Goal: Task Accomplishment & Management: Use online tool/utility

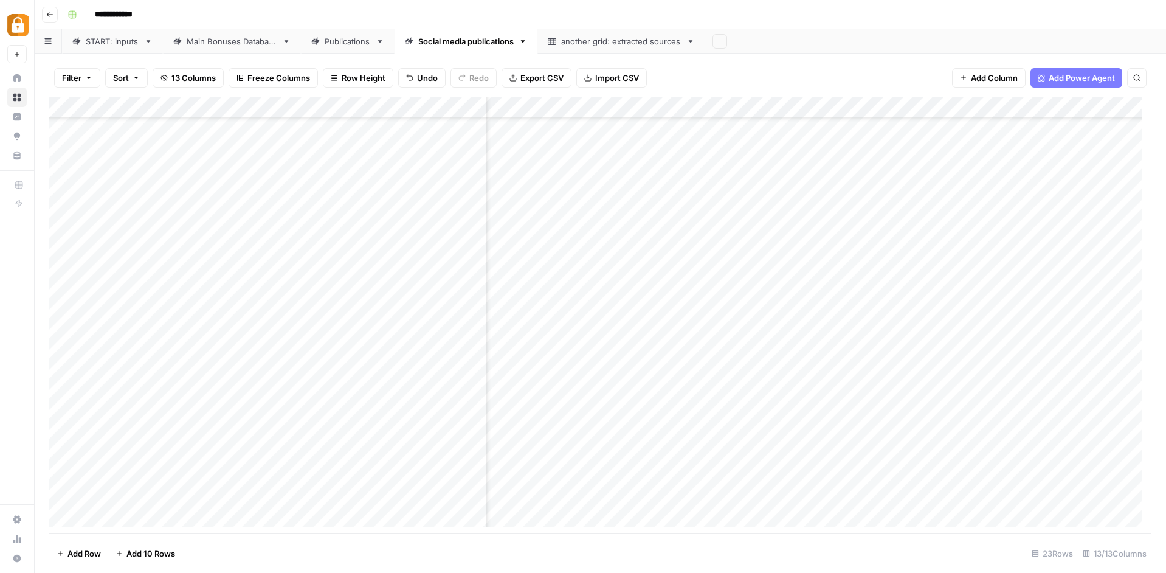
scroll to position [86, 756]
click at [947, 329] on div "Add Column" at bounding box center [600, 316] width 1102 height 439
click at [946, 328] on div "Add Column" at bounding box center [600, 316] width 1102 height 439
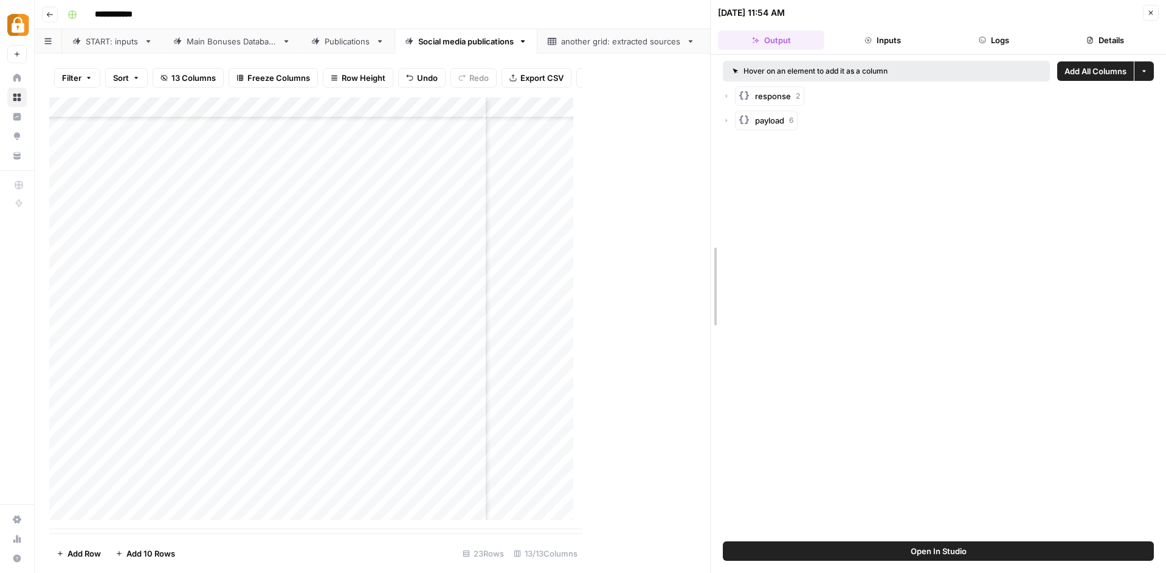
drag, startPoint x: 582, startPoint y: 397, endPoint x: 911, endPoint y: 345, distance: 333.0
click at [911, 345] on div "09/09/25 at 11:54 AM Close Output Inputs Logs Details Hover on an element to ad…" at bounding box center [938, 286] width 456 height 573
click at [666, 115] on div "Add Column" at bounding box center [379, 313] width 661 height 432
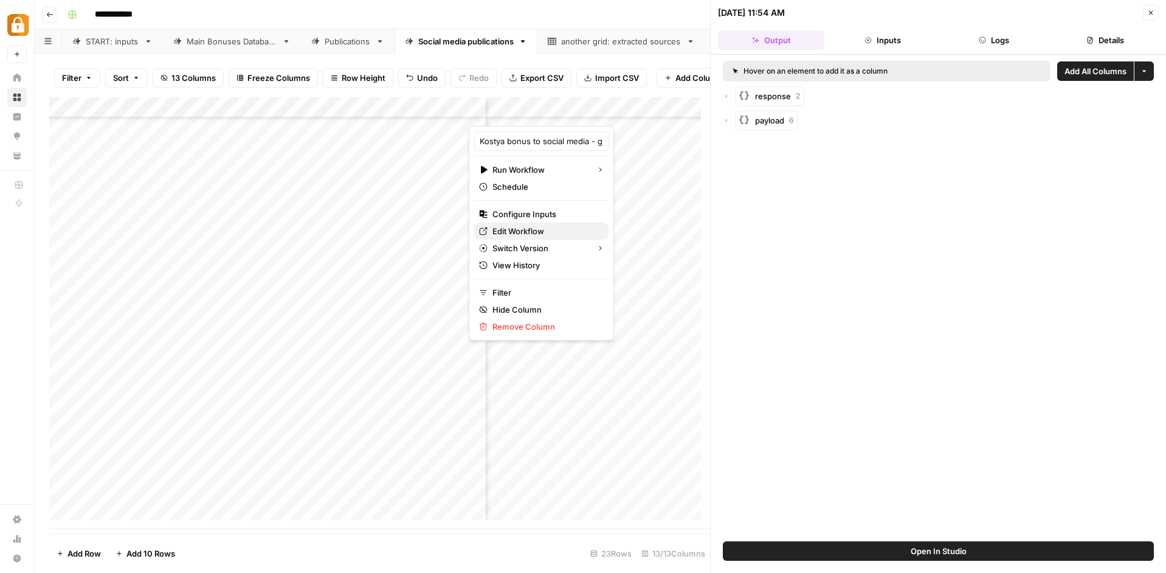
click at [541, 235] on span "Edit Workflow" at bounding box center [545, 231] width 106 height 12
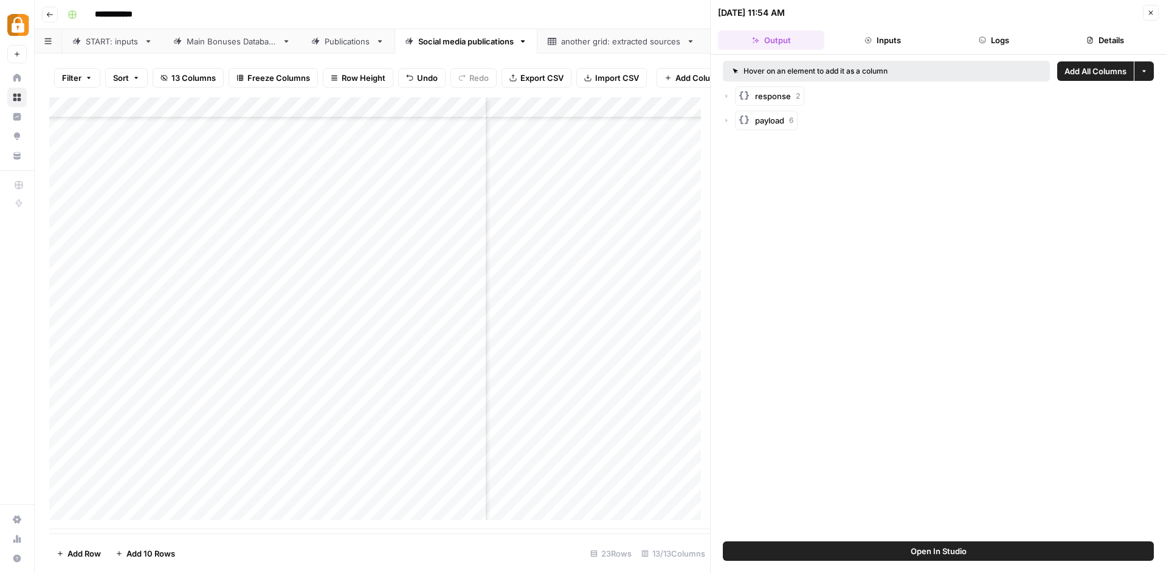
click at [235, 43] on div "Main Bonuses Database" at bounding box center [232, 41] width 91 height 12
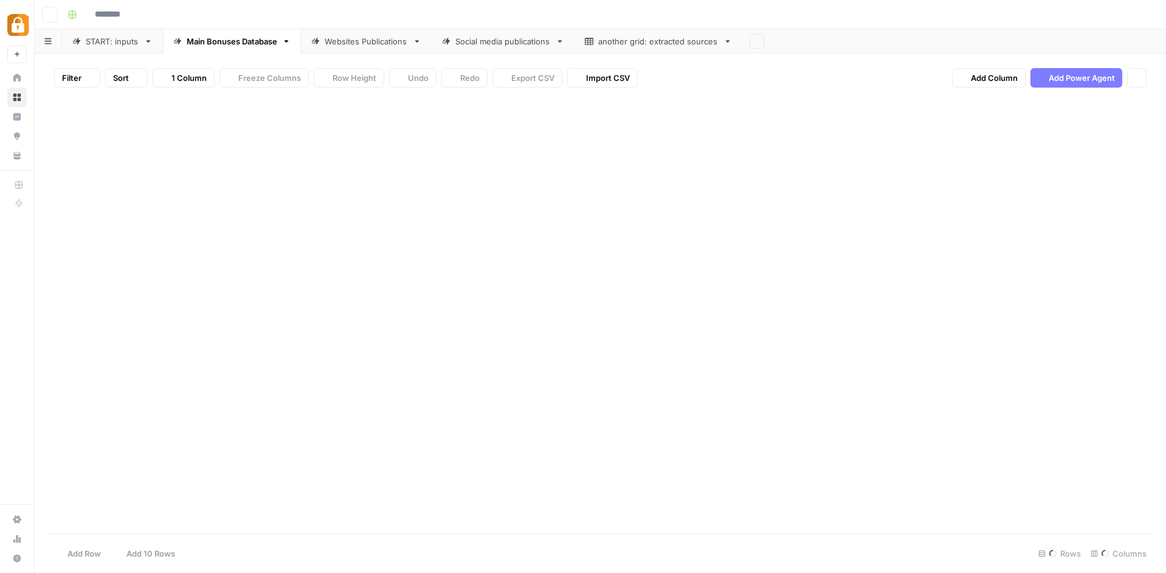
type input "**********"
click at [812, 106] on div "Add Column" at bounding box center [600, 316] width 1102 height 439
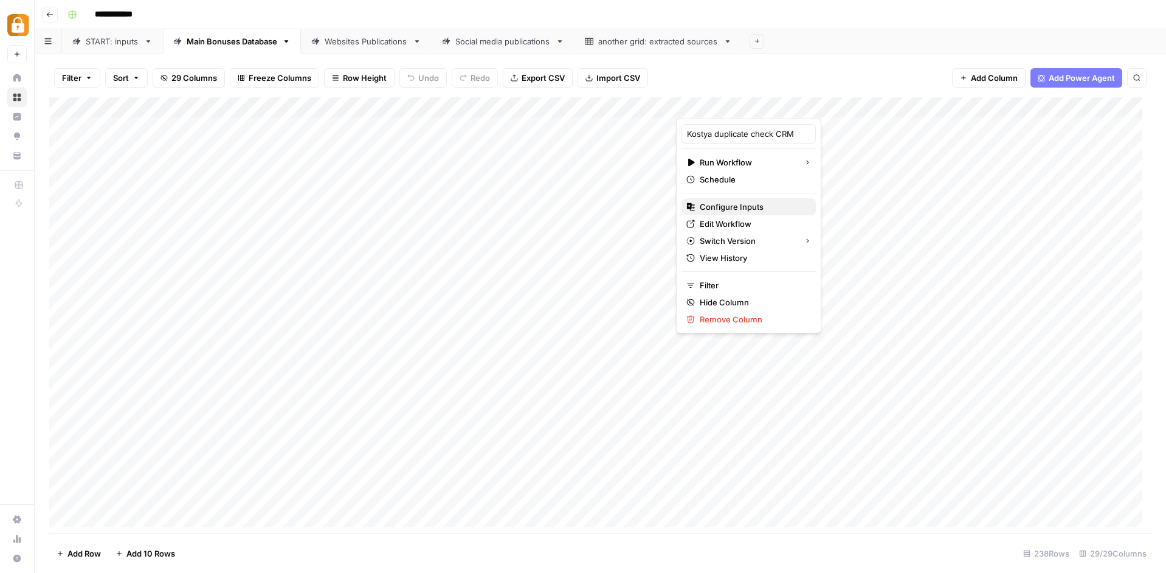
click at [717, 206] on span "Configure Inputs" at bounding box center [753, 207] width 106 height 12
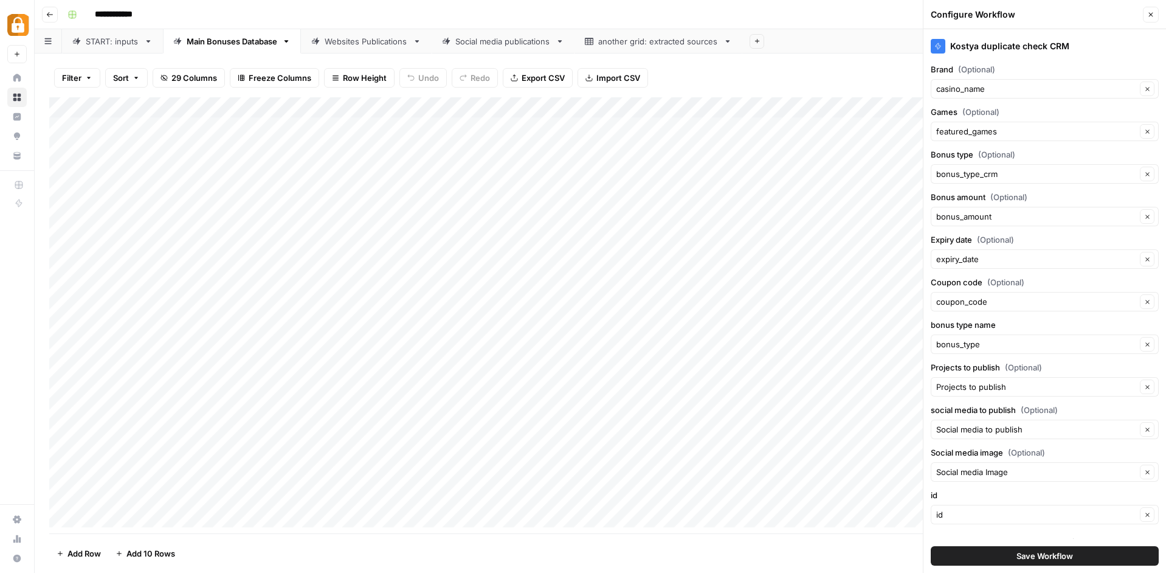
scroll to position [13, 0]
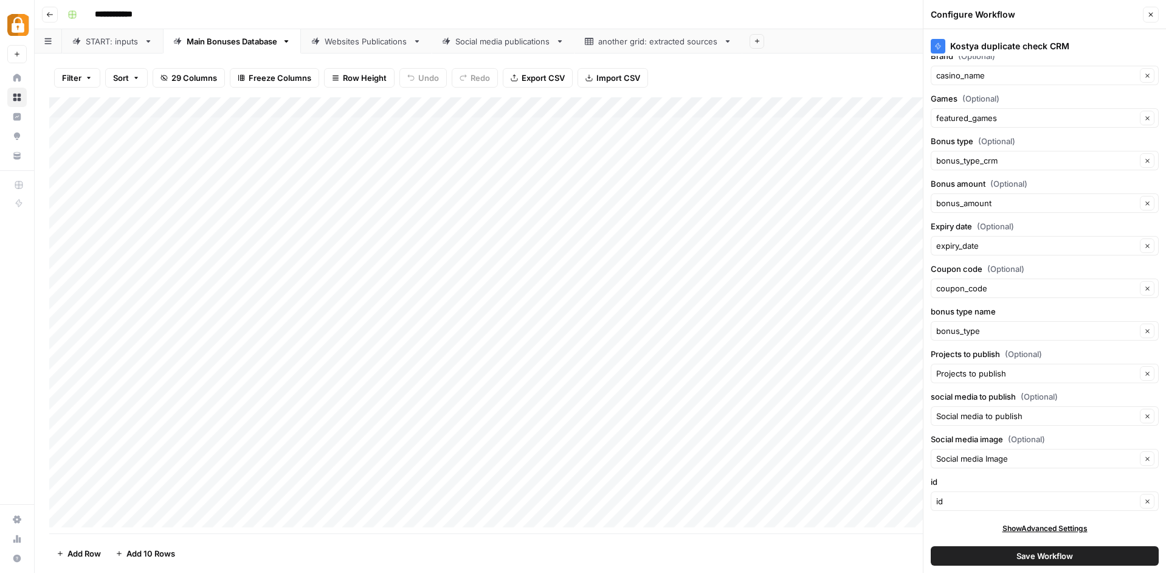
click at [812, 99] on div "Add Column" at bounding box center [600, 316] width 1102 height 439
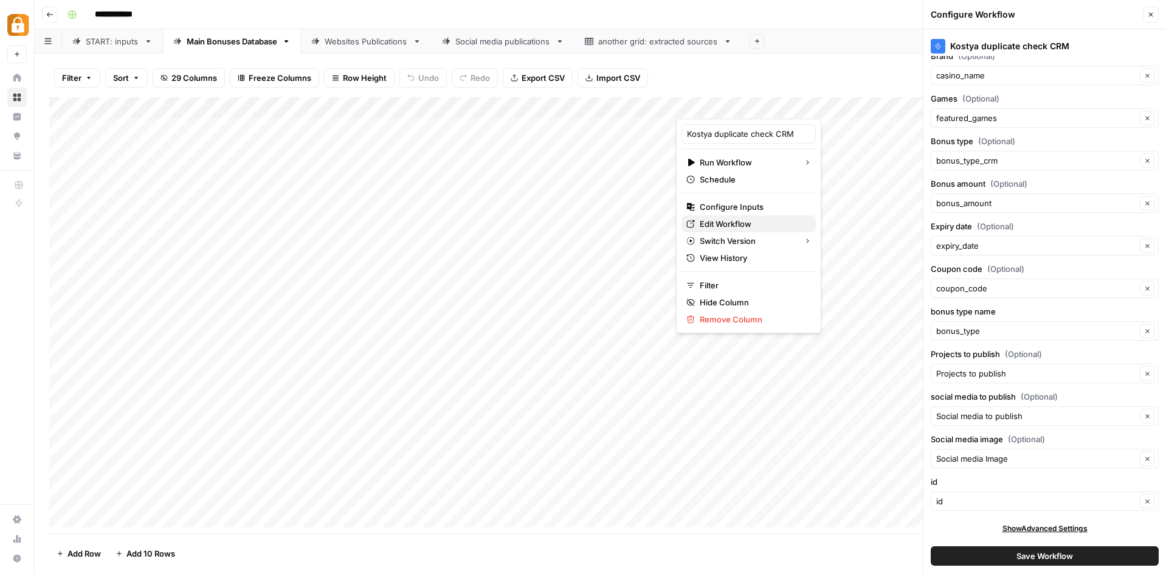
click at [744, 221] on span "Edit Workflow" at bounding box center [753, 224] width 106 height 12
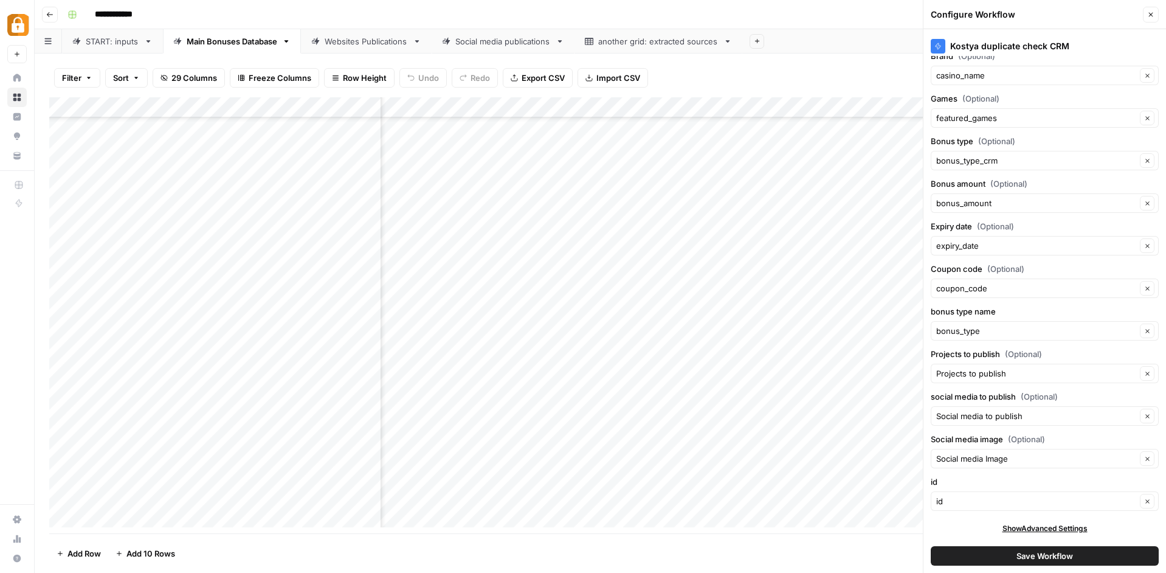
scroll to position [4530, 1882]
drag, startPoint x: 145, startPoint y: 469, endPoint x: 61, endPoint y: 465, distance: 84.6
click at [61, 465] on div "Add Column" at bounding box center [600, 316] width 1102 height 439
click at [472, 535] on footer "Add Row Add 10 Rows 239 Rows 29/29 Columns" at bounding box center [600, 553] width 1102 height 40
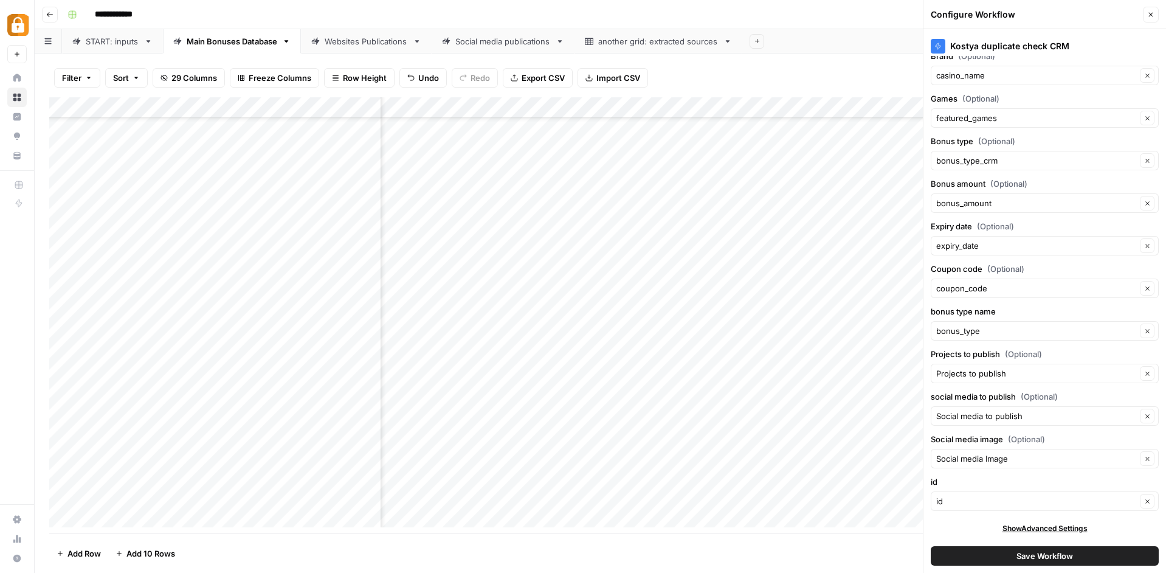
scroll to position [4551, 345]
click at [359, 48] on link "Websites Publications" at bounding box center [366, 41] width 131 height 24
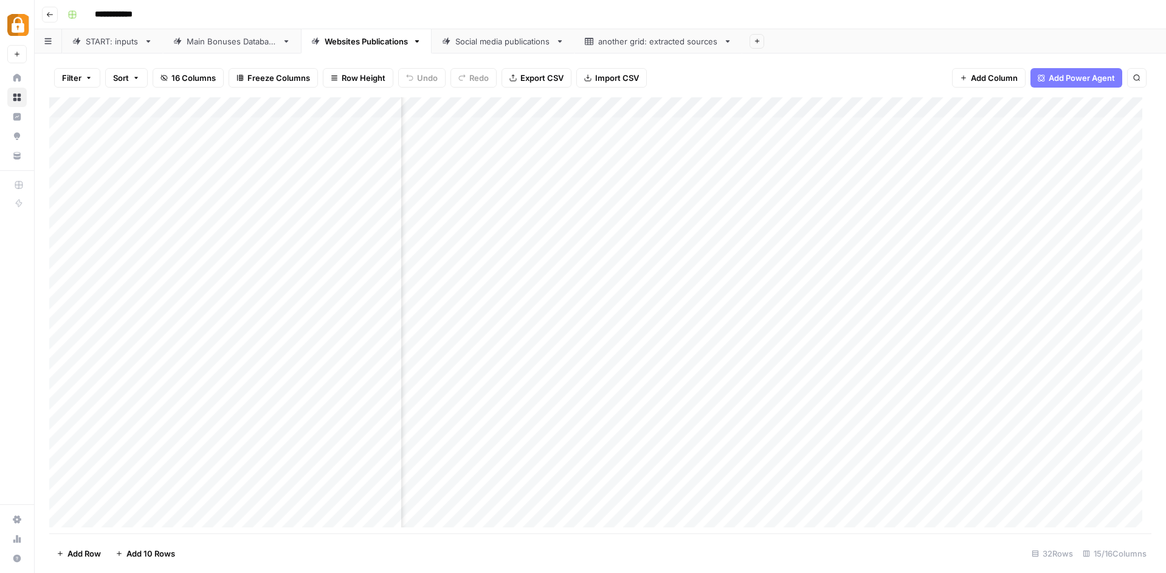
scroll to position [0, 1114]
click at [221, 33] on link "Main Bonuses Database" at bounding box center [232, 41] width 138 height 24
click at [381, 39] on div "Websites Publications" at bounding box center [366, 41] width 83 height 12
click at [751, 100] on div "Add Column" at bounding box center [600, 316] width 1102 height 439
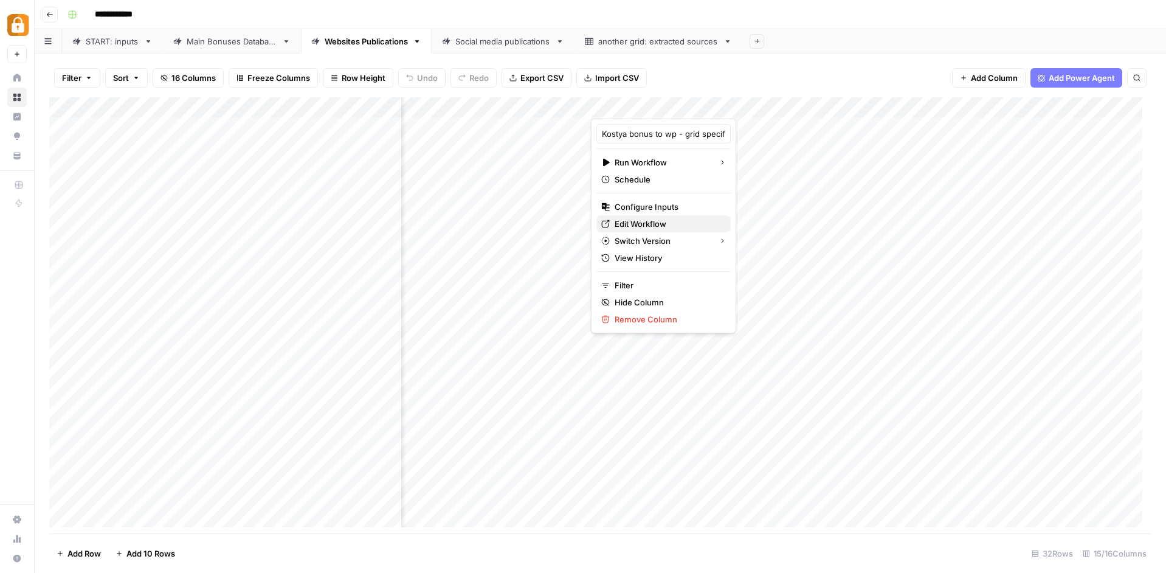
click at [690, 224] on span "Edit Workflow" at bounding box center [668, 224] width 106 height 12
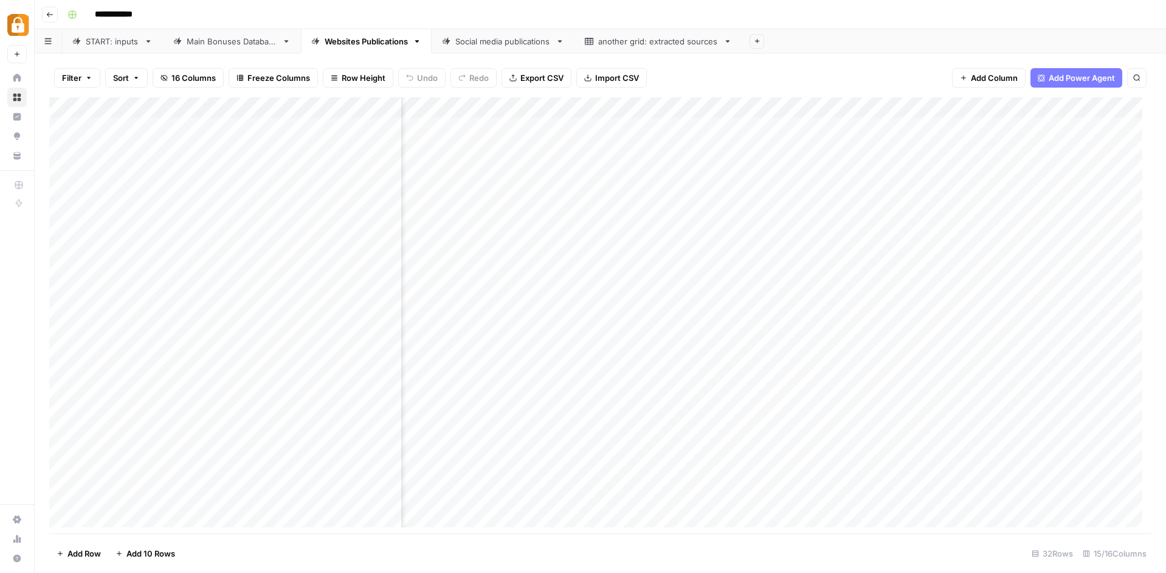
scroll to position [0, 868]
click at [841, 120] on div "Add Column" at bounding box center [600, 316] width 1102 height 439
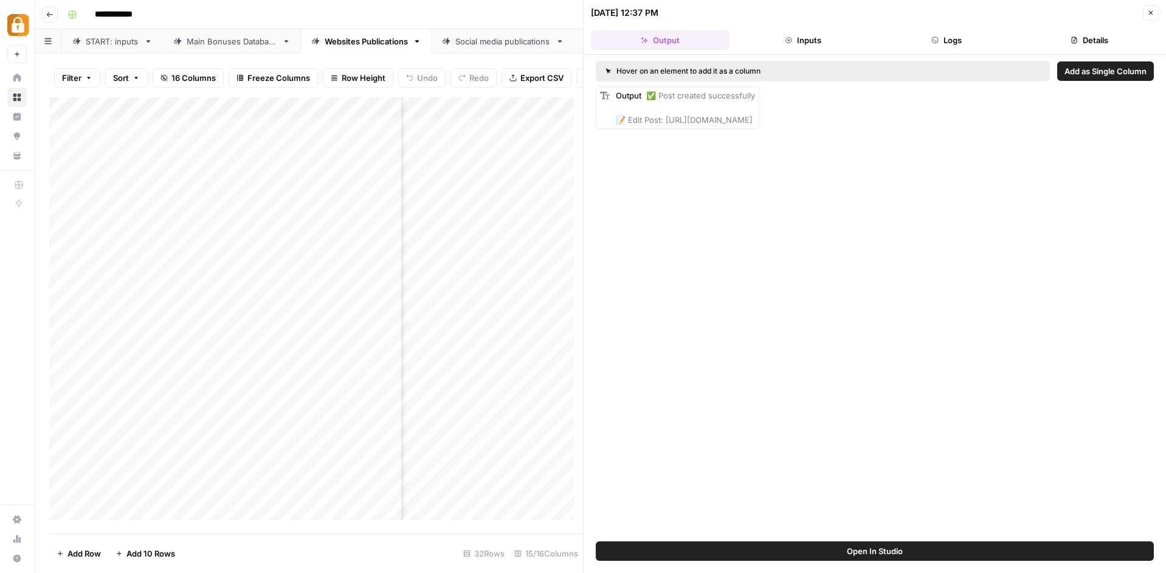
click at [988, 34] on button "Logs" at bounding box center [946, 39] width 139 height 19
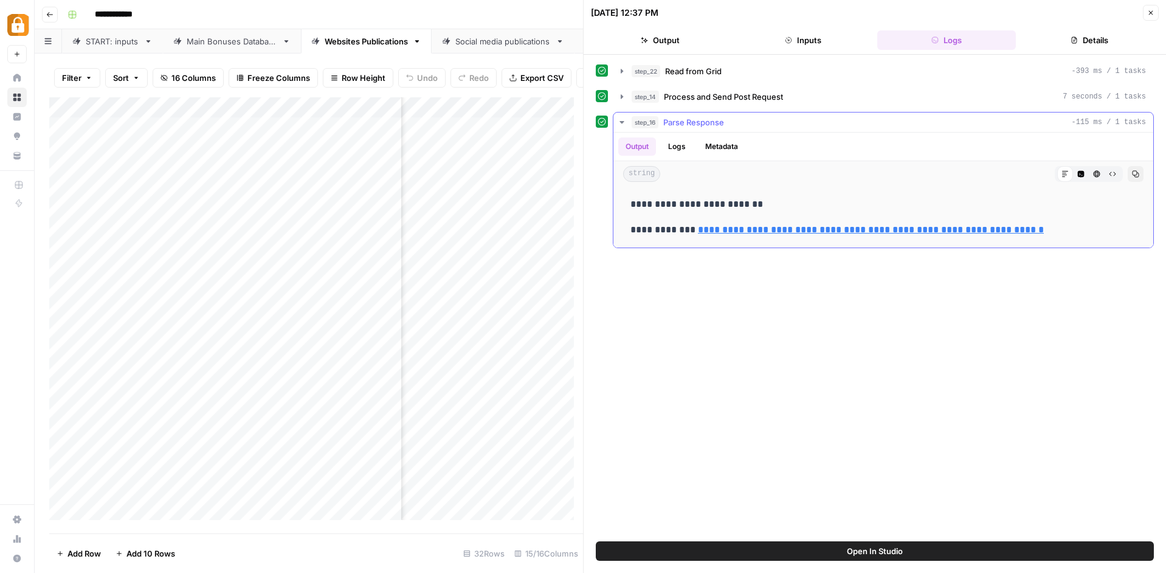
click at [687, 144] on button "Logs" at bounding box center [677, 146] width 32 height 18
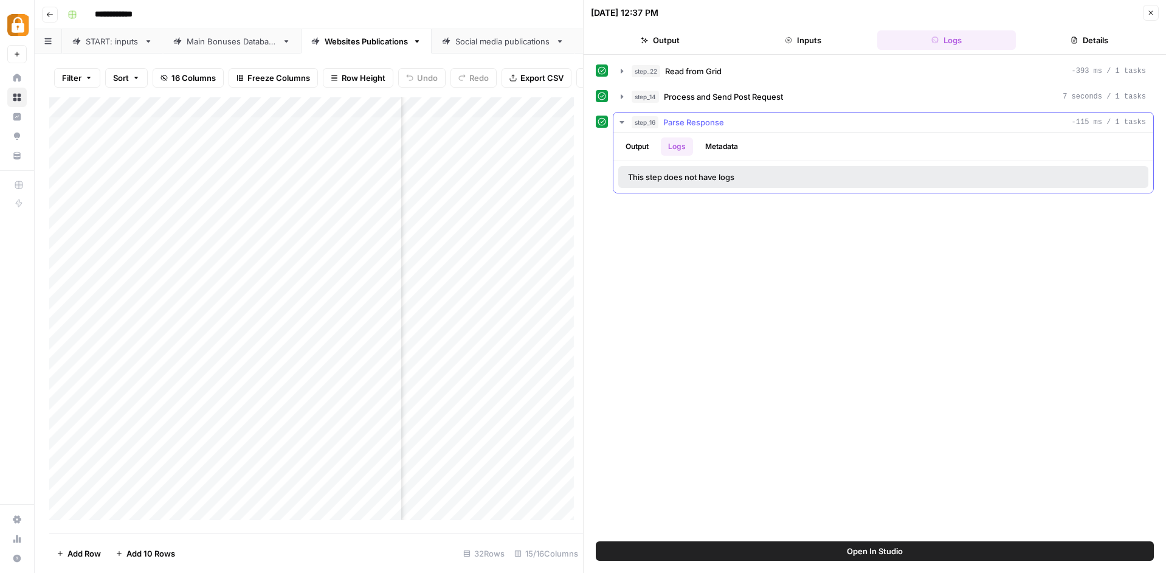
click at [631, 144] on button "Output" at bounding box center [637, 146] width 38 height 18
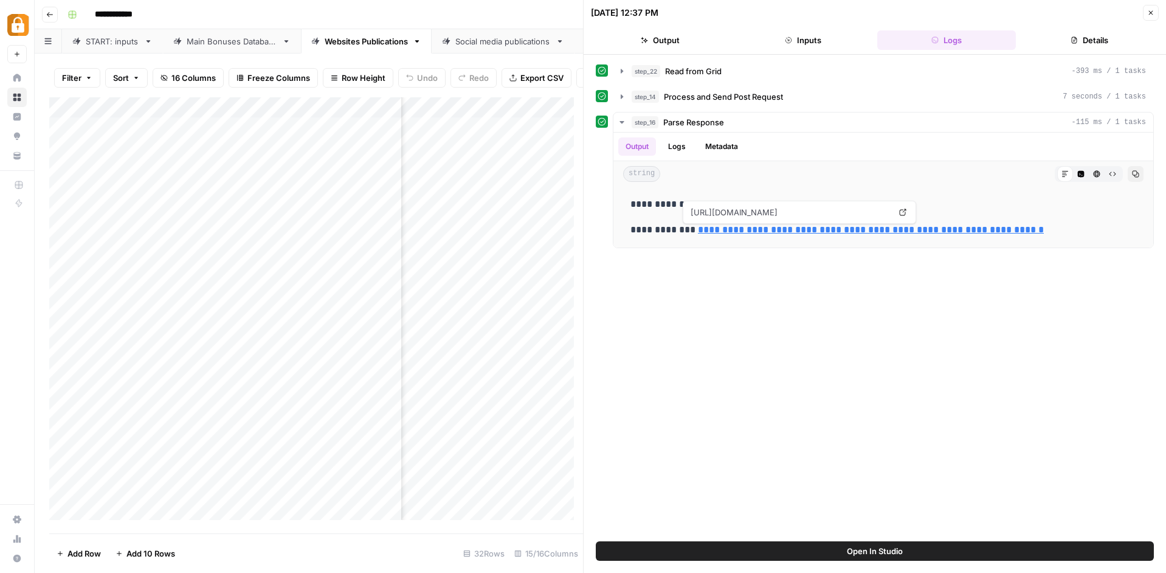
click at [1154, 17] on button "Close" at bounding box center [1151, 13] width 16 height 16
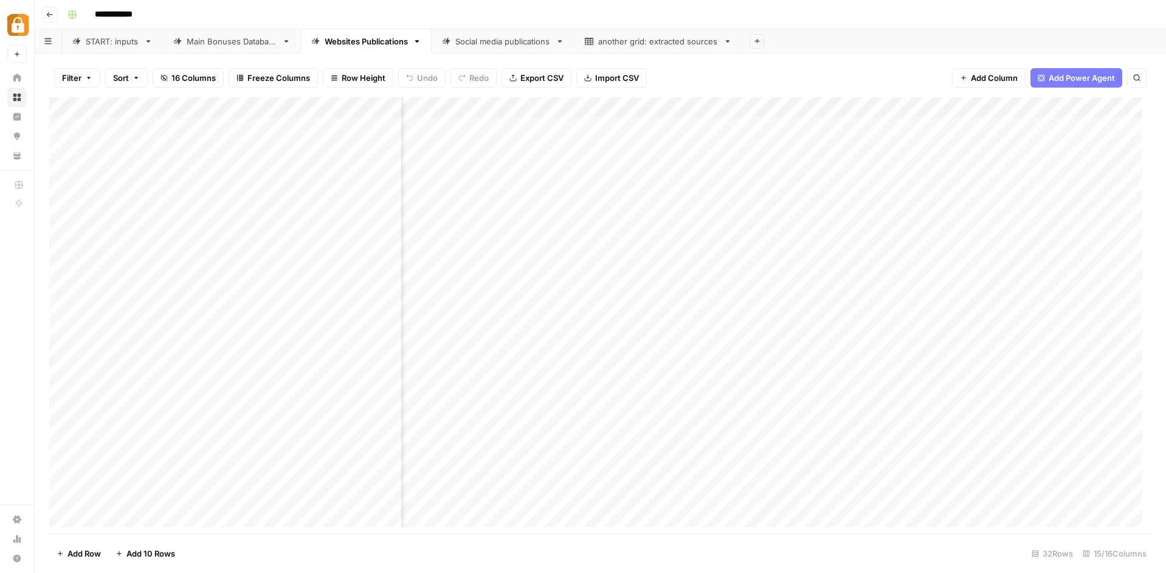
scroll to position [272, 868]
click at [837, 389] on div "Add Column" at bounding box center [600, 316] width 1102 height 439
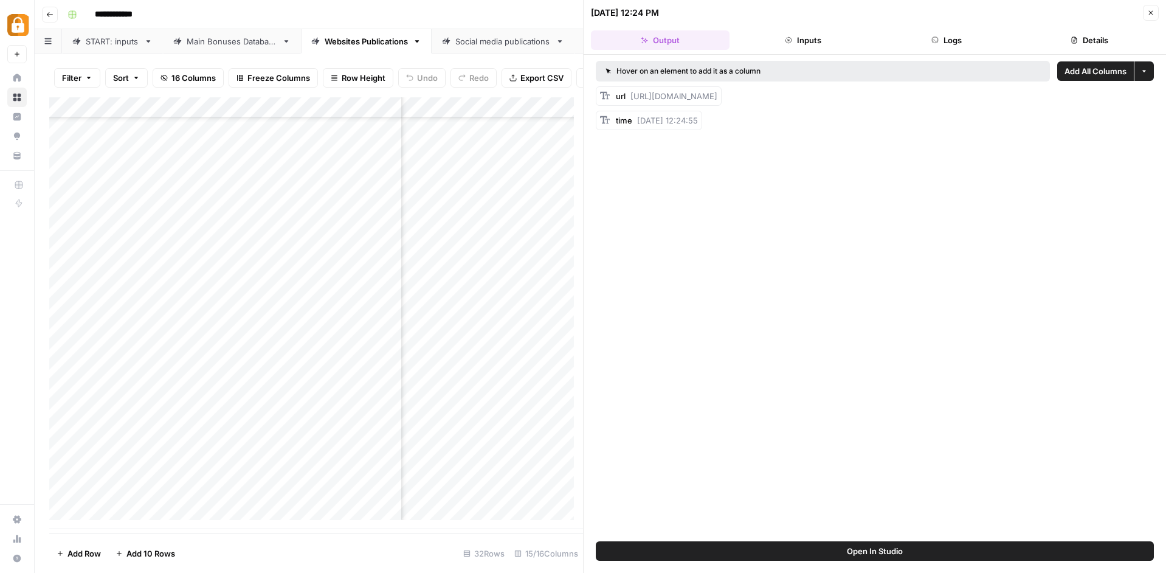
click at [945, 43] on button "Logs" at bounding box center [946, 39] width 139 height 19
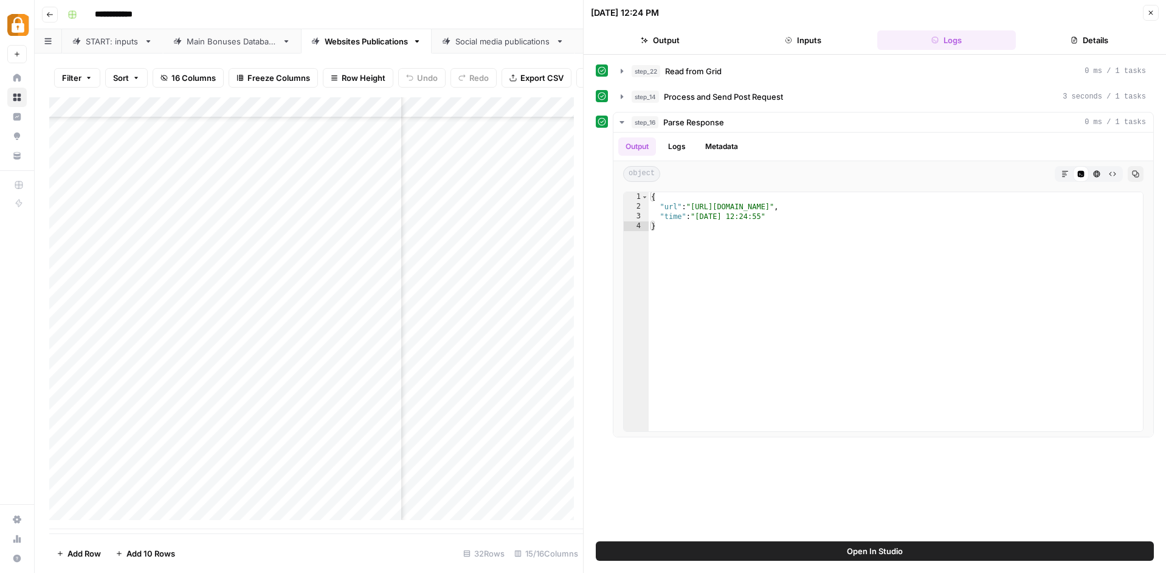
click at [499, 50] on link "Social media publications" at bounding box center [503, 41] width 143 height 24
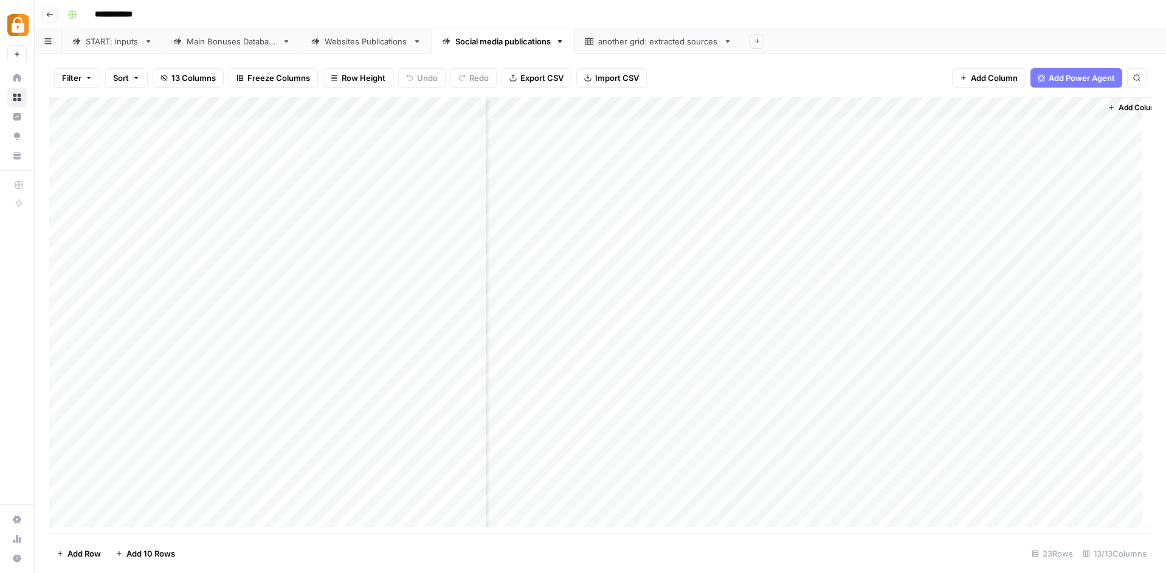
scroll to position [0, 1087]
click at [750, 435] on div "Add Column" at bounding box center [600, 316] width 1102 height 439
click at [630, 101] on div "Add Column" at bounding box center [600, 316] width 1102 height 439
click at [607, 221] on span "Remove Column" at bounding box center [629, 224] width 106 height 12
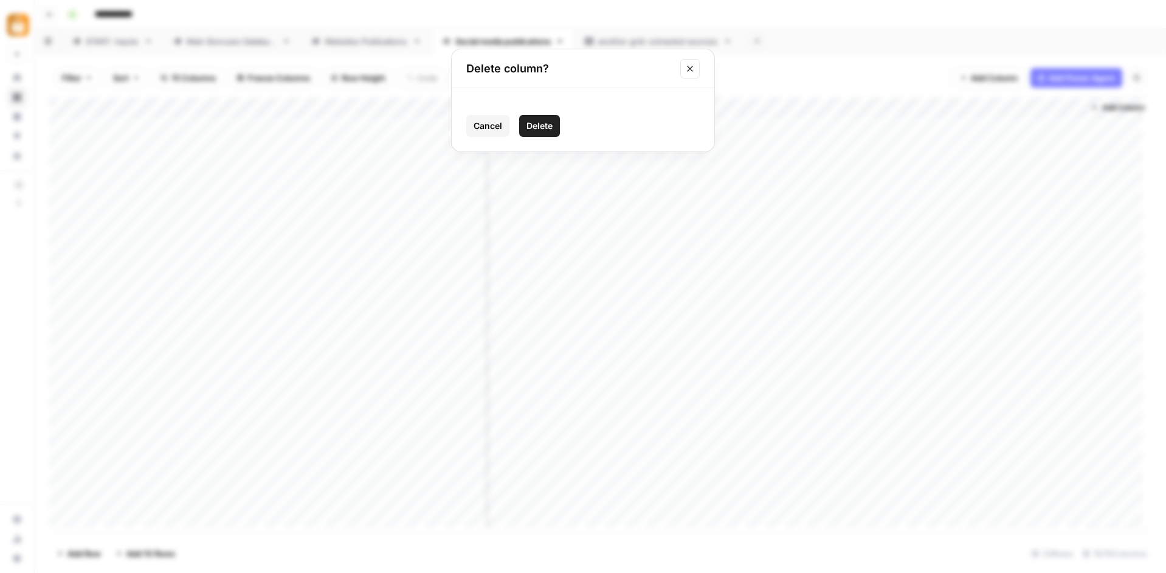
click at [533, 116] on button "Delete" at bounding box center [539, 126] width 41 height 22
click at [772, 111] on div "Add Column" at bounding box center [600, 316] width 1102 height 439
click at [746, 223] on span "Remove Column" at bounding box center [759, 224] width 106 height 12
click at [540, 129] on span "Delete" at bounding box center [539, 126] width 26 height 12
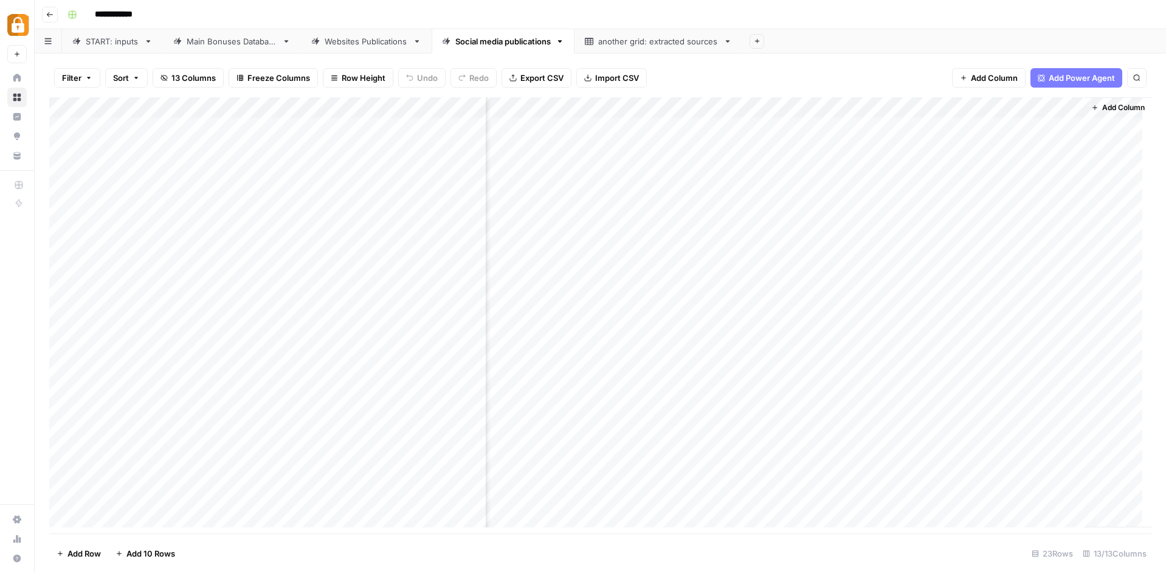
scroll to position [0, 995]
click at [723, 105] on div "Add Column" at bounding box center [600, 316] width 1102 height 439
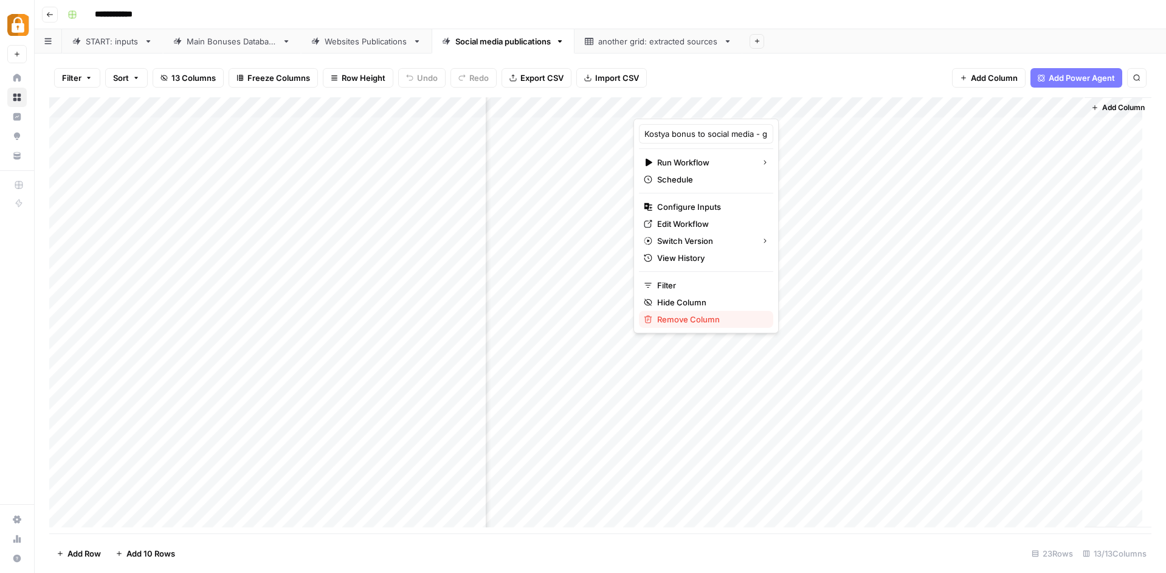
click at [685, 312] on button "Remove Column" at bounding box center [706, 319] width 134 height 17
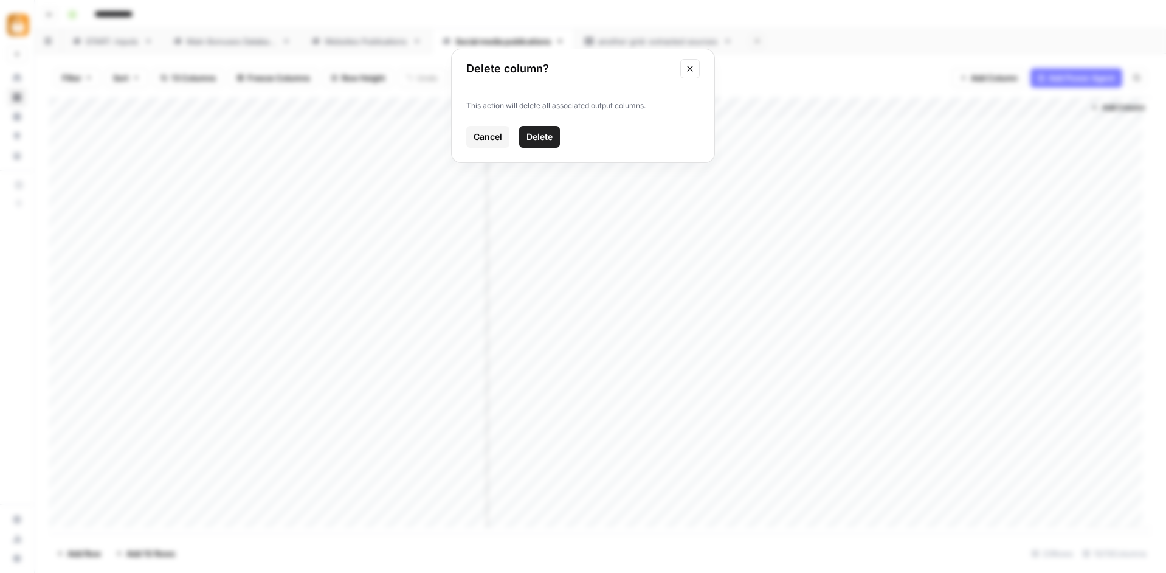
click at [546, 133] on span "Delete" at bounding box center [539, 137] width 26 height 12
click at [836, 78] on div "Filter Sort 10 Columns Freeze Columns Row Height Undo Redo Export CSV Import CS…" at bounding box center [600, 77] width 1102 height 39
click at [835, 74] on div "Filter Sort 10 Columns Freeze Columns Row Height Undo Redo Export CSV Import CS…" at bounding box center [600, 77] width 1102 height 39
click at [1117, 108] on span "Add Column" at bounding box center [1123, 107] width 43 height 11
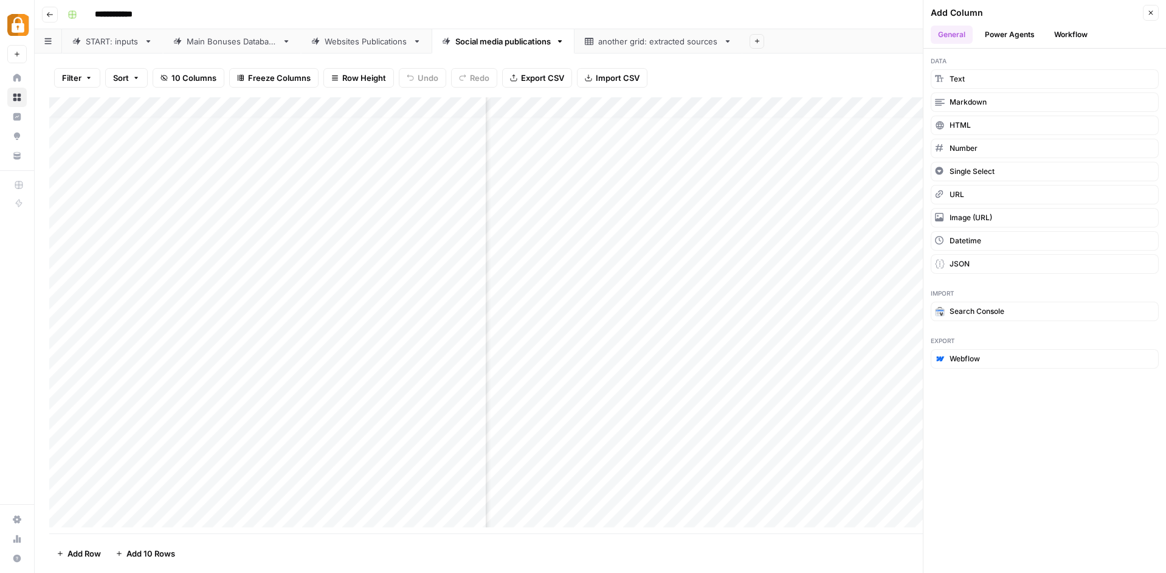
click at [1066, 38] on button "Workflow" at bounding box center [1071, 35] width 48 height 18
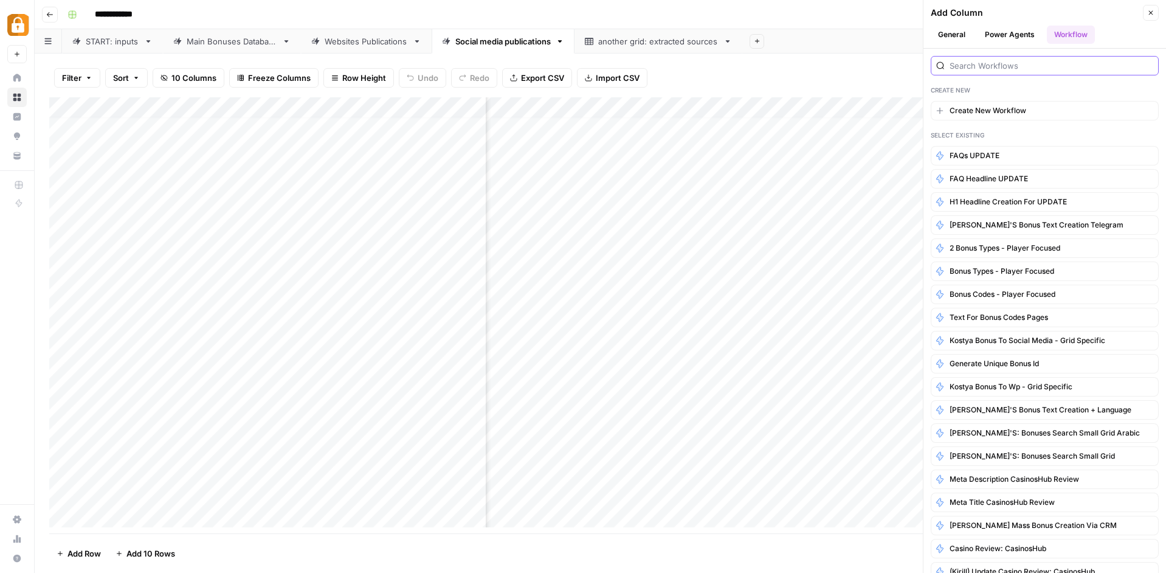
click at [1045, 67] on input "search" at bounding box center [1052, 66] width 204 height 12
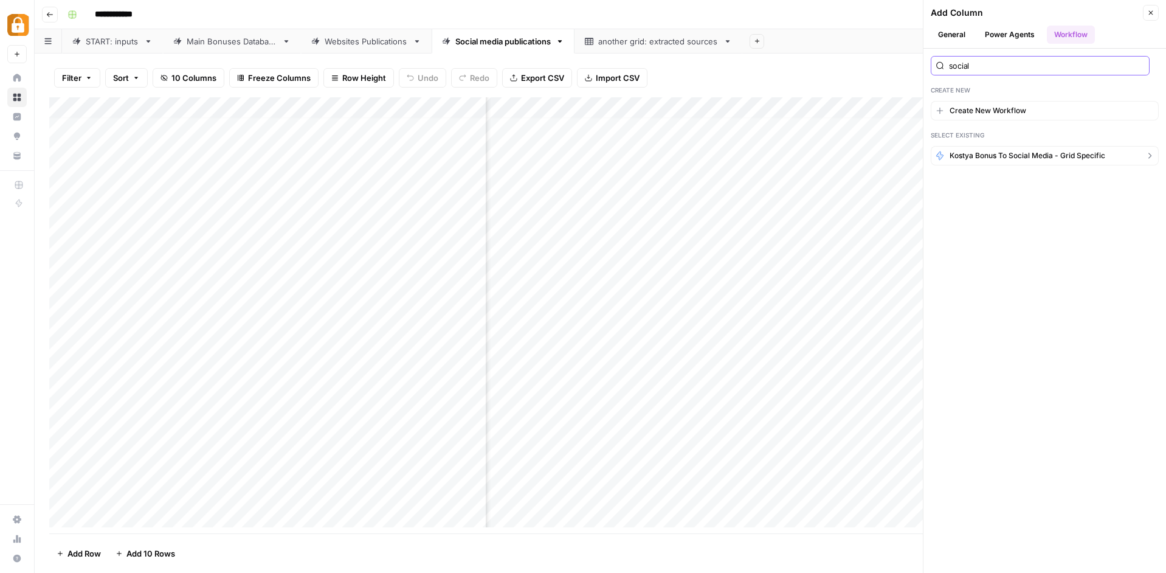
type input "social"
click at [1094, 161] on span "Kostya bonus to social media - grid specific" at bounding box center [1028, 155] width 156 height 11
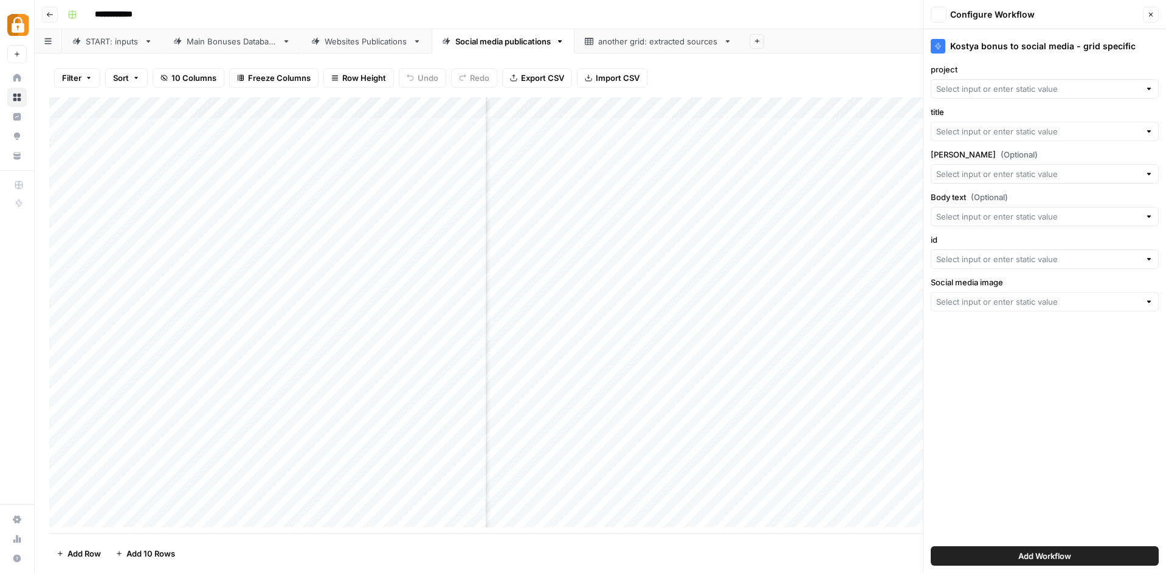
type input "project"
type input "Title"
type input "id"
type input "Social media image"
click at [1040, 170] on input "tacker (Optional)" at bounding box center [1038, 174] width 204 height 12
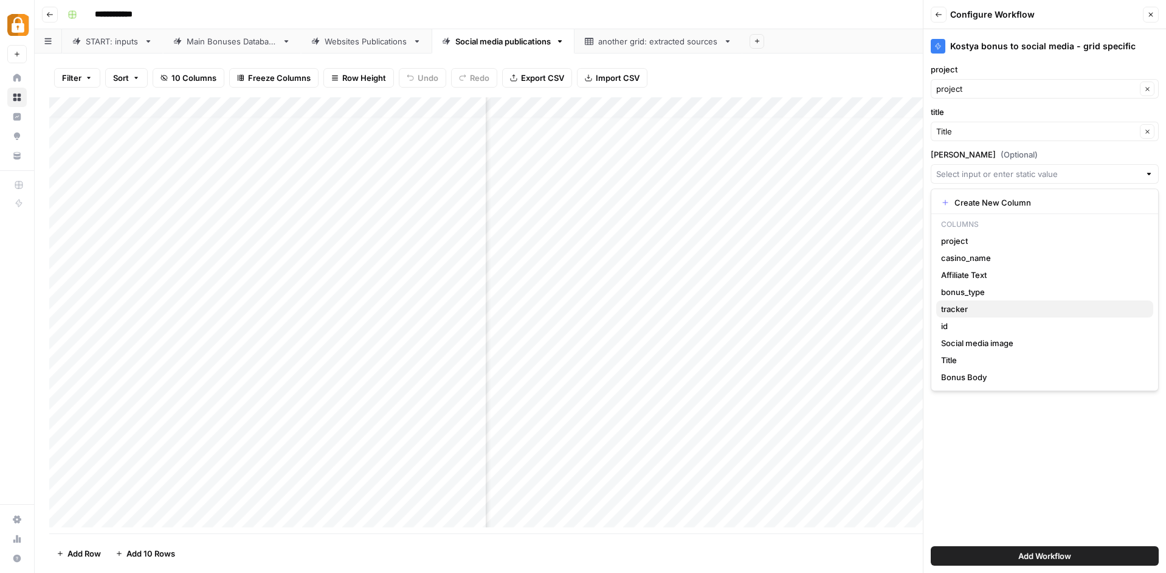
click at [1007, 303] on span "tracker" at bounding box center [1042, 309] width 202 height 12
type input "tracker"
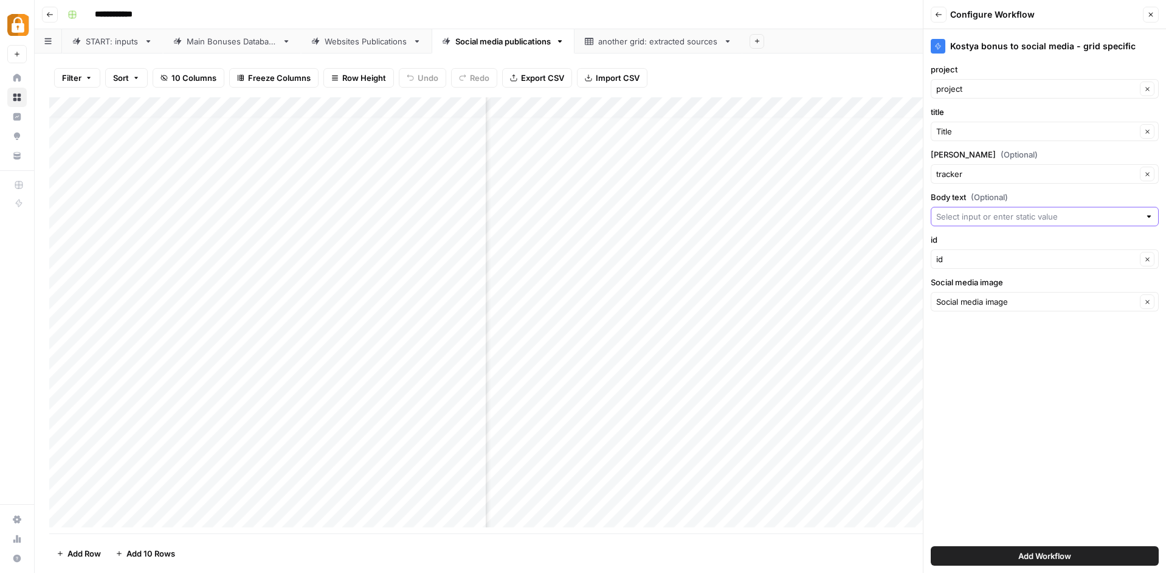
click at [1015, 221] on input "Body text (Optional)" at bounding box center [1038, 216] width 204 height 12
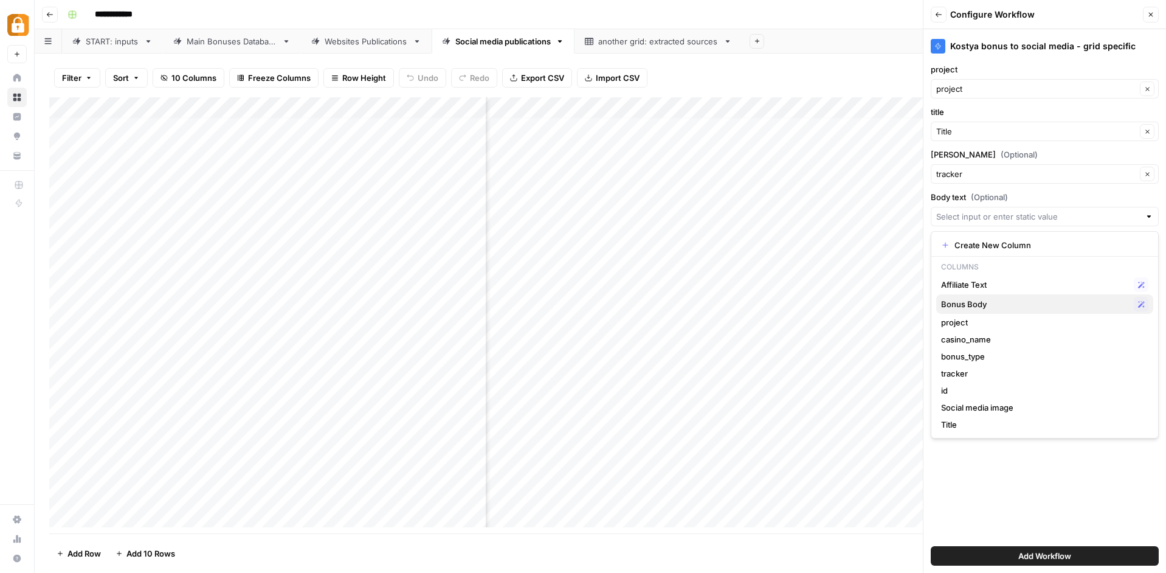
click at [1004, 305] on span "Bonus Body" at bounding box center [1035, 304] width 188 height 12
type input "Bonus Body"
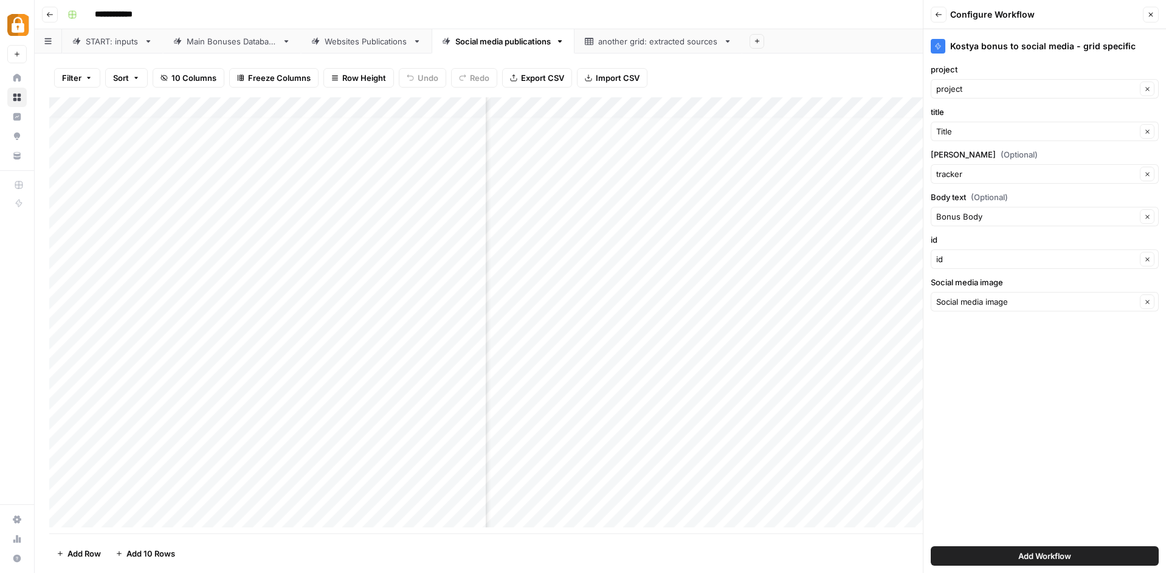
click at [1035, 555] on span "Add Workflow" at bounding box center [1044, 556] width 53 height 12
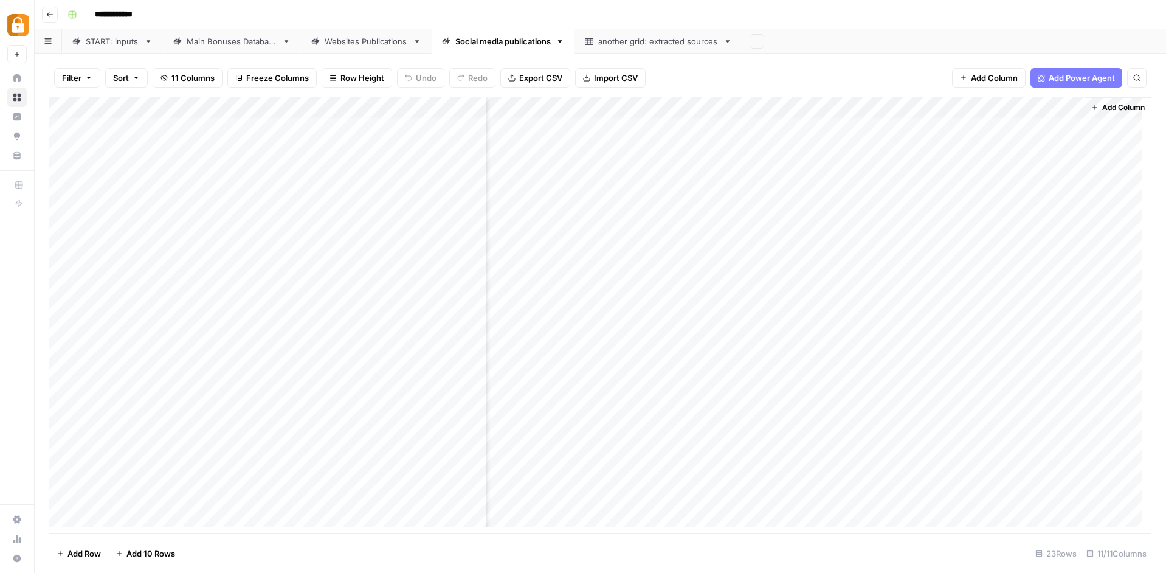
scroll to position [6, 776]
click at [1050, 106] on div "Add Column" at bounding box center [600, 316] width 1102 height 439
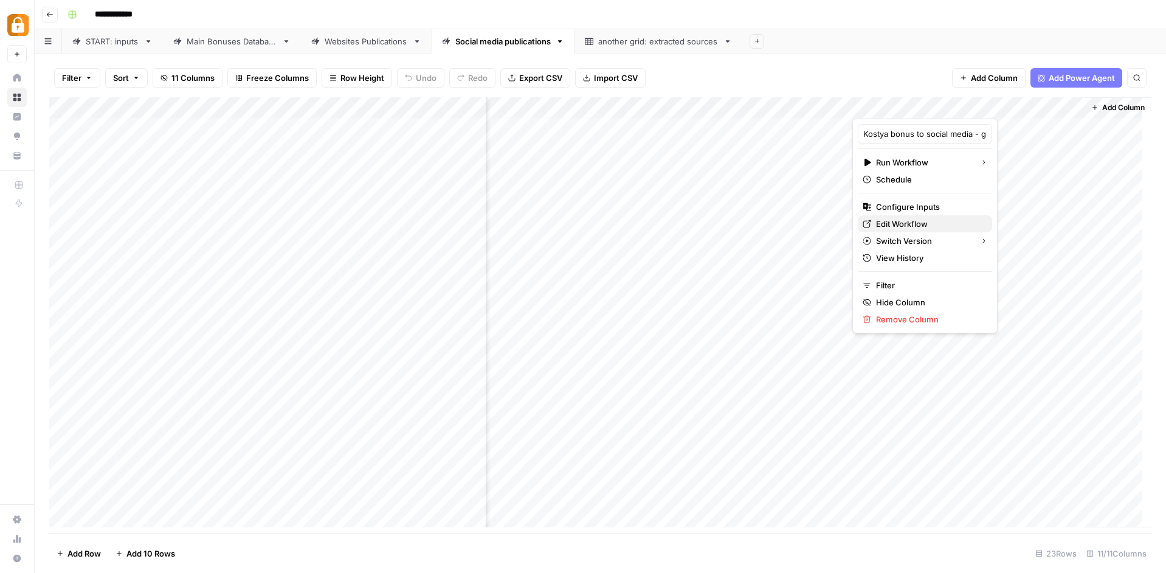
click at [925, 223] on span "Edit Workflow" at bounding box center [929, 224] width 106 height 12
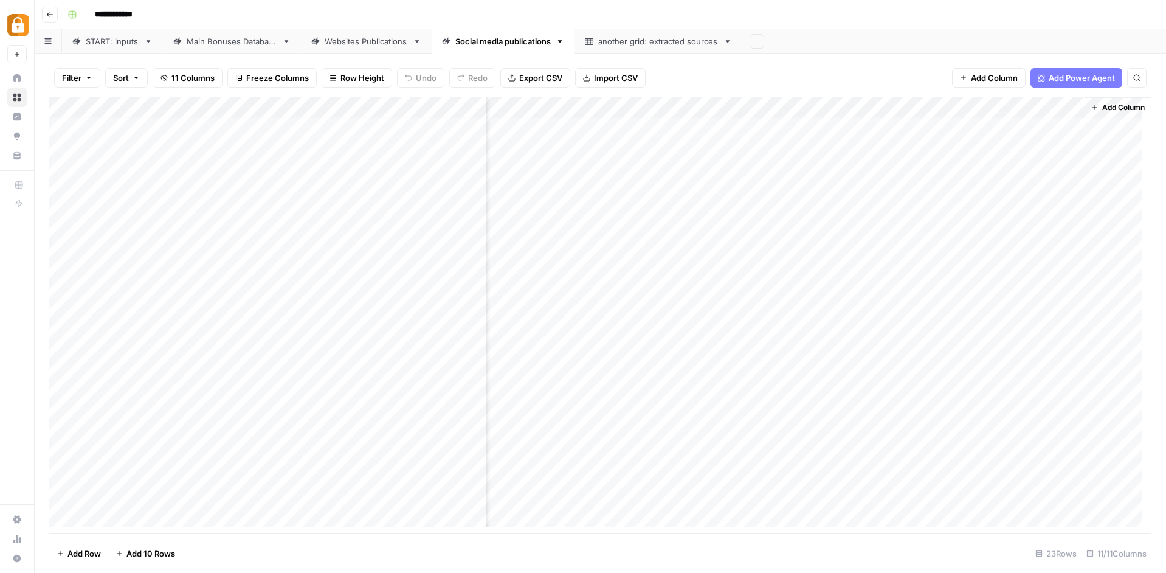
click at [962, 427] on div "Add Column" at bounding box center [600, 316] width 1102 height 439
drag, startPoint x: 1072, startPoint y: 106, endPoint x: 952, endPoint y: 121, distance: 120.7
click at [952, 121] on div "Add Column" at bounding box center [600, 316] width 1102 height 439
drag, startPoint x: 618, startPoint y: 534, endPoint x: 592, endPoint y: 531, distance: 26.3
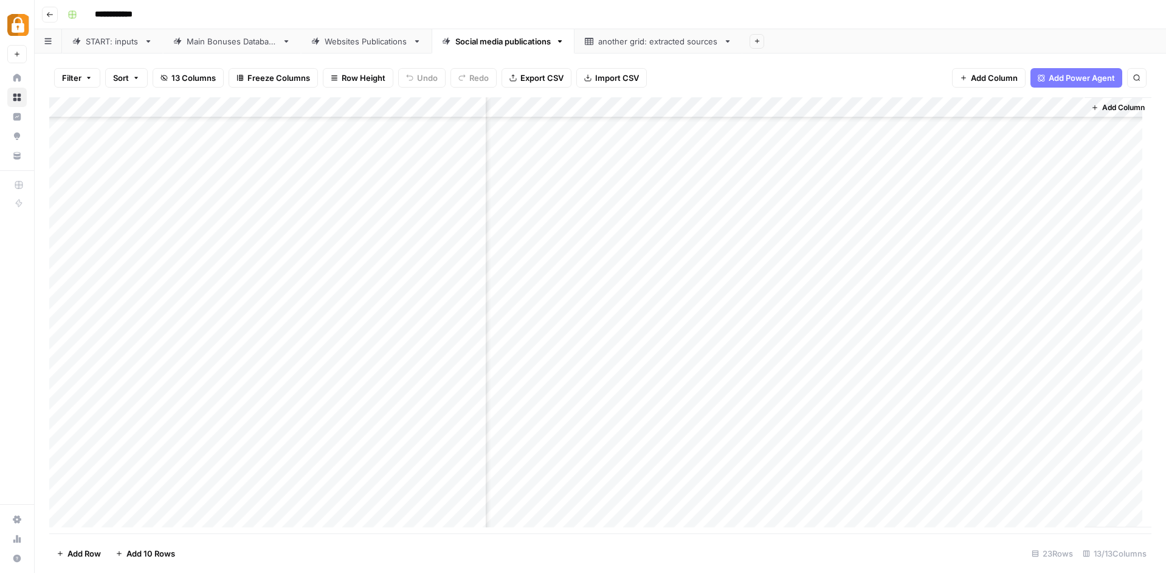
click at [592, 531] on div "Filter Sort 13 Columns Freeze Columns Row Height Undo Redo Export CSV Import CS…" at bounding box center [600, 313] width 1131 height 519
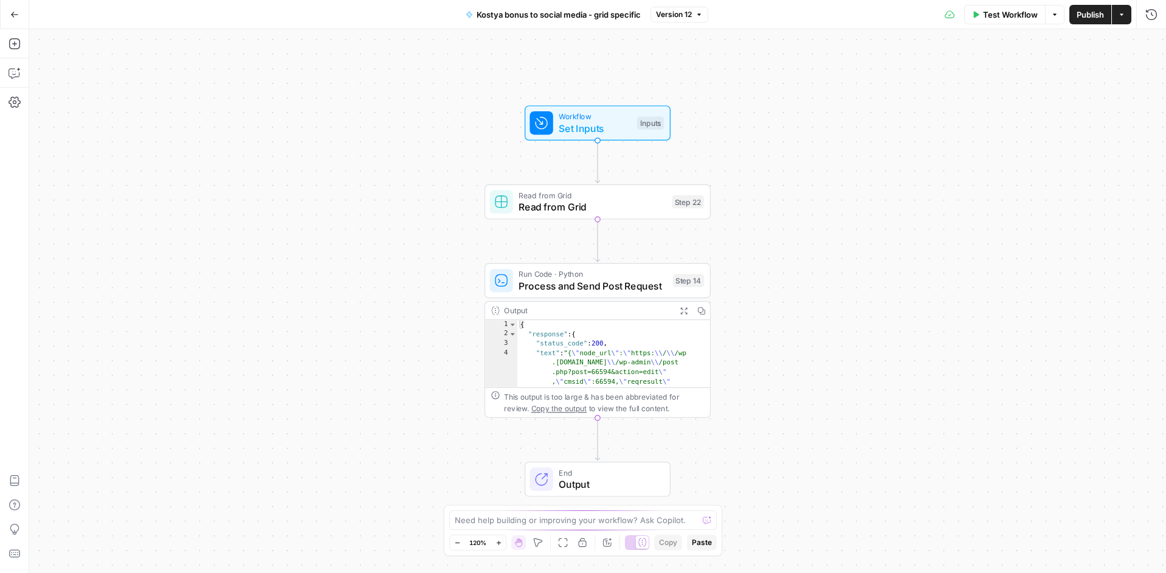
click at [628, 280] on span "Process and Send Post Request" at bounding box center [593, 285] width 148 height 15
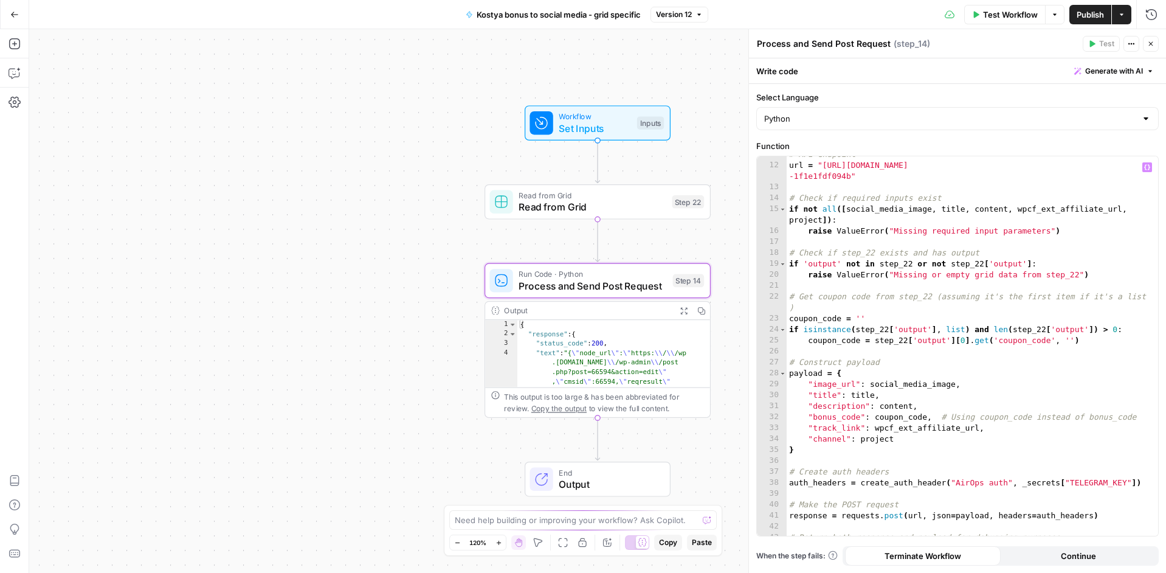
scroll to position [201, 0]
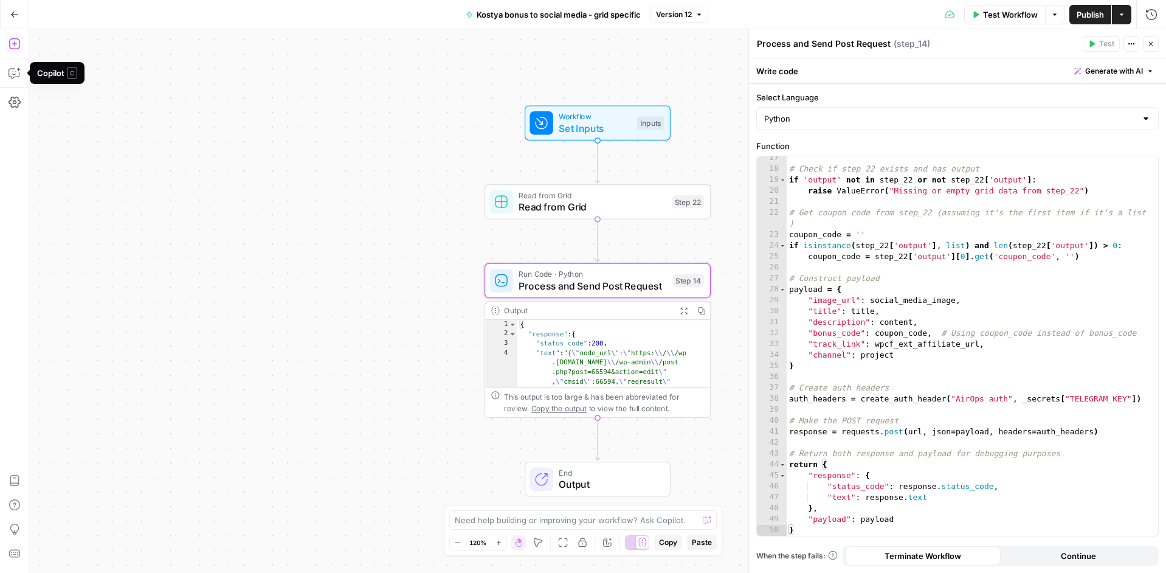
drag, startPoint x: 15, startPoint y: 49, endPoint x: 16, endPoint y: 43, distance: 6.1
click at [16, 43] on icon "button" at bounding box center [15, 44] width 12 height 12
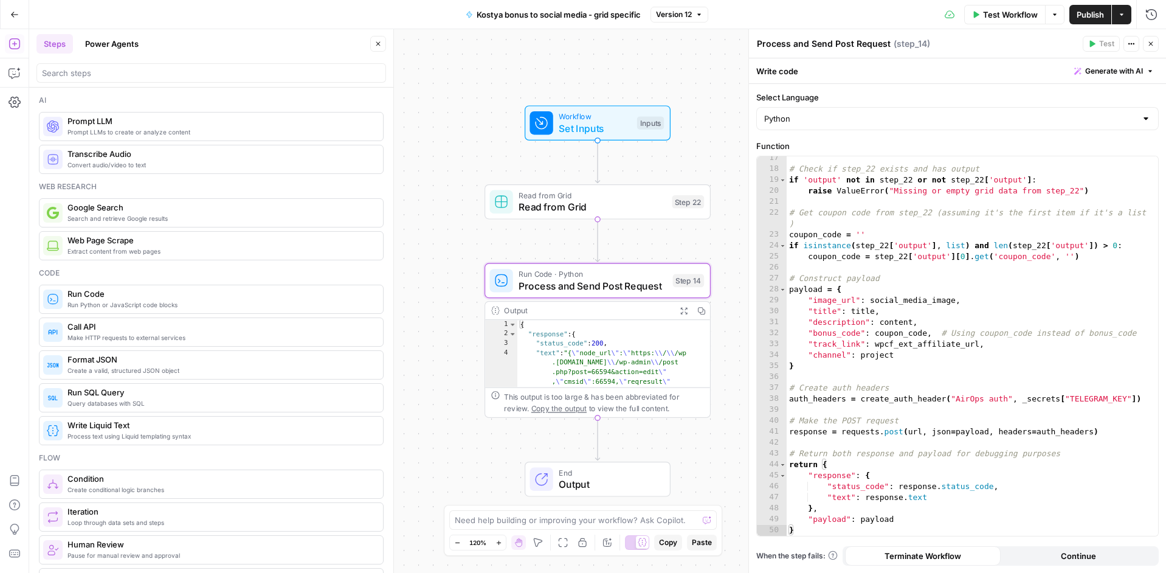
click at [165, 303] on span "Run Python or JavaScript code blocks" at bounding box center [220, 305] width 306 height 10
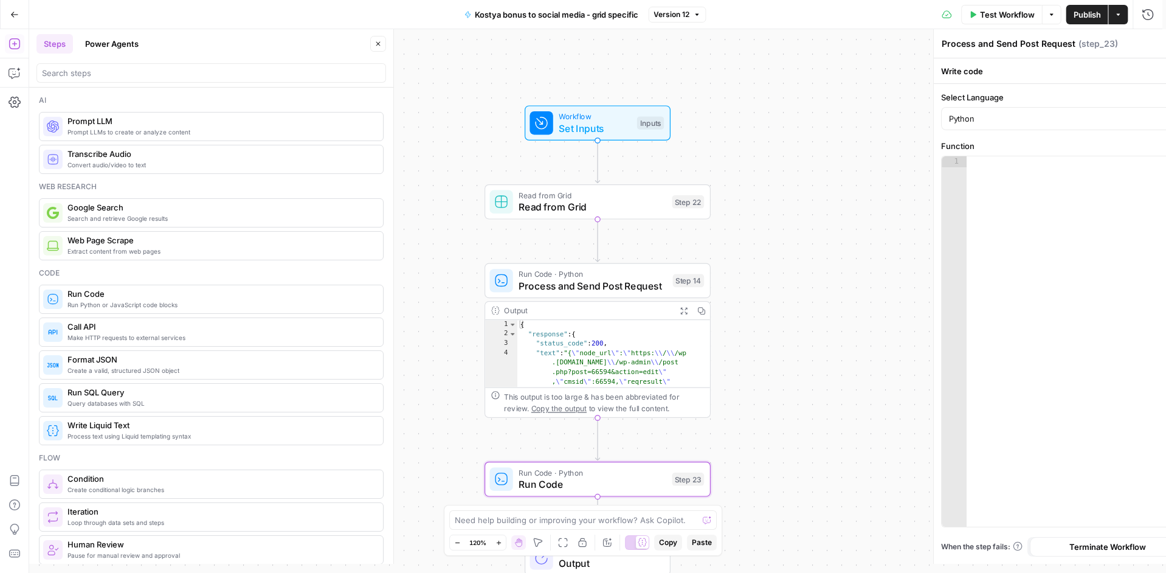
type textarea "Run Code"
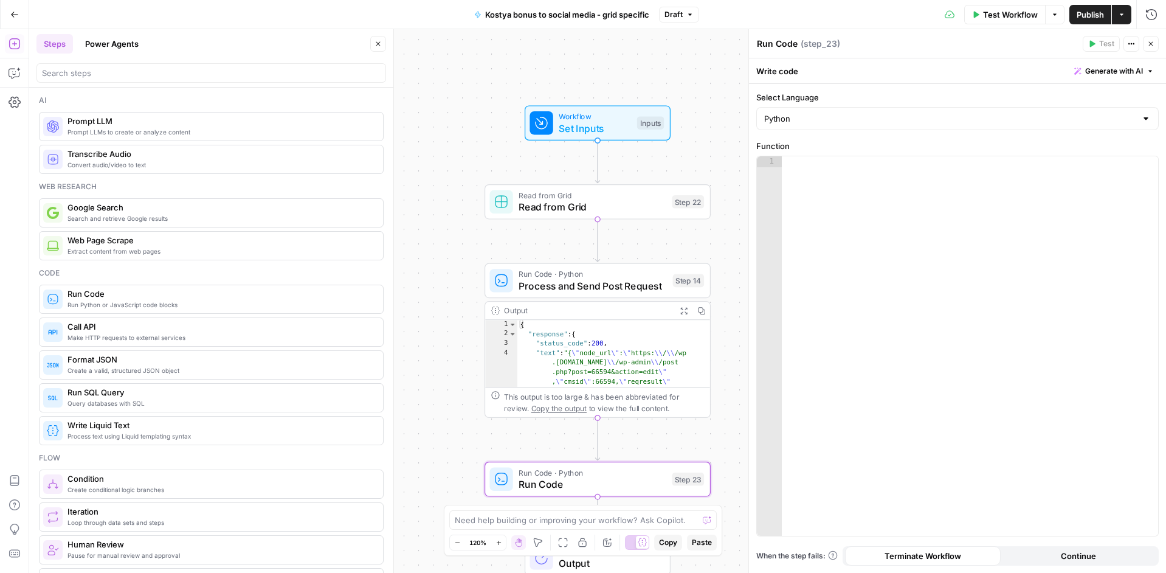
click at [438, 305] on div "Workflow Set Inputs Inputs Read from Grid Read from Grid Step 22 Run Code · Pyt…" at bounding box center [597, 301] width 1137 height 544
drag, startPoint x: 522, startPoint y: 71, endPoint x: 507, endPoint y: 64, distance: 16.4
click at [522, 69] on div "Workflow Set Inputs Inputs Read from Grid Read from Grid Step 22 Run Code · Pyt…" at bounding box center [597, 301] width 1137 height 544
click at [376, 43] on icon "button" at bounding box center [378, 43] width 7 height 7
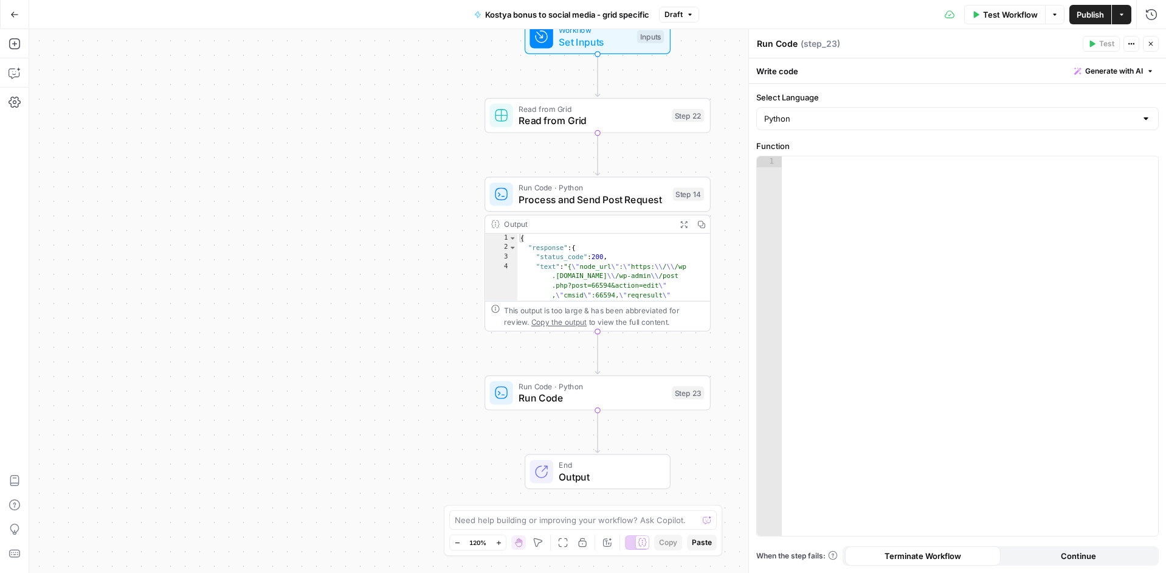
click at [27, 71] on div "Add Steps Copilot Settings AirOps Academy Help Give Feedback Shortcuts" at bounding box center [14, 301] width 29 height 544
click at [23, 69] on button "Copilot" at bounding box center [14, 72] width 19 height 19
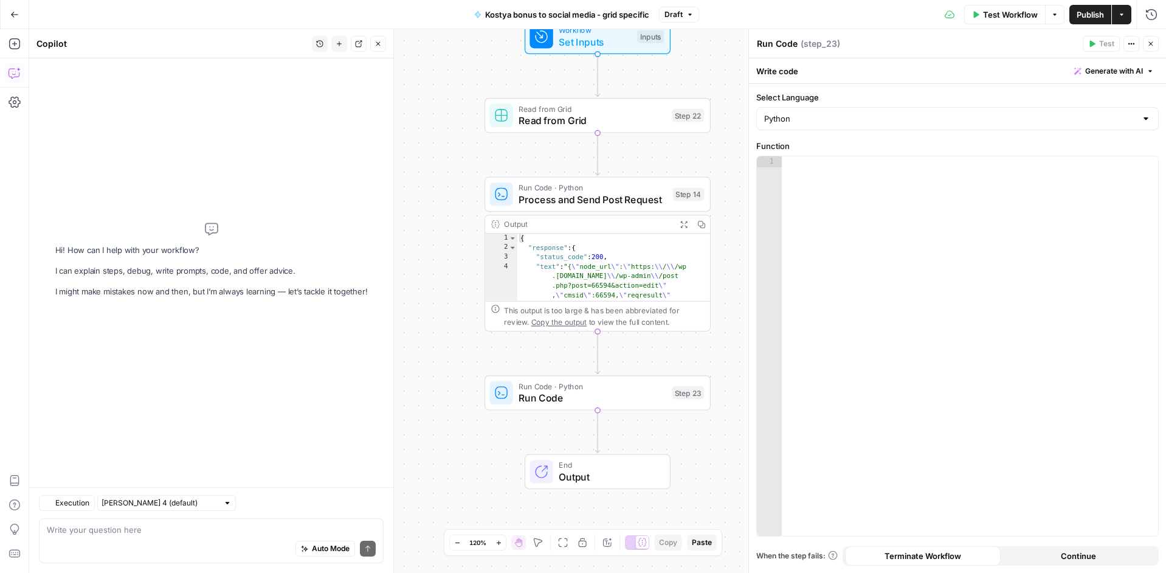
click at [246, 146] on div "Hi! How can I help with your workflow? I can explain steps, debug, write prompt…" at bounding box center [211, 260] width 312 height 384
click at [168, 525] on textarea at bounding box center [211, 529] width 329 height 12
paste textarea "import json from datetime import datetime import pytz # Already included in Lam…"
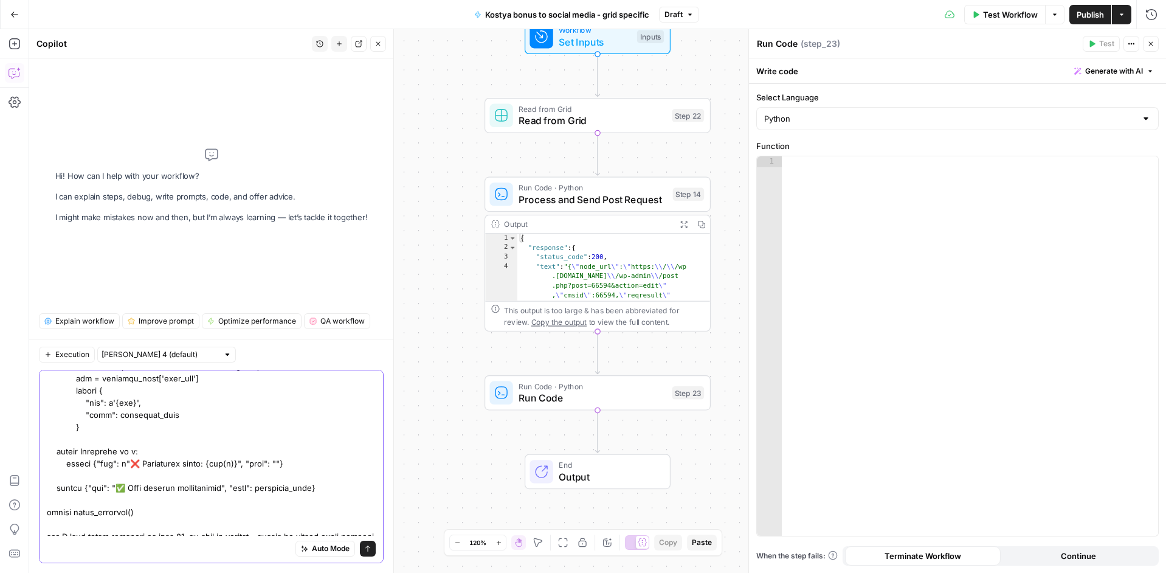
scroll to position [435, 0]
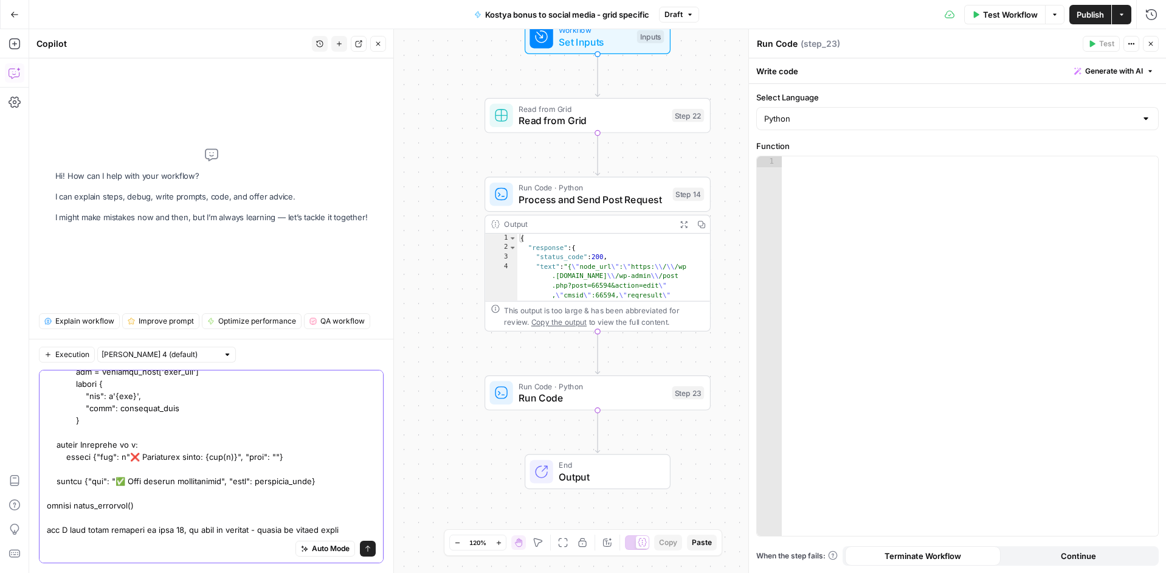
click at [58, 531] on textarea at bounding box center [211, 244] width 329 height 608
click at [218, 531] on textarea at bounding box center [211, 244] width 329 height 608
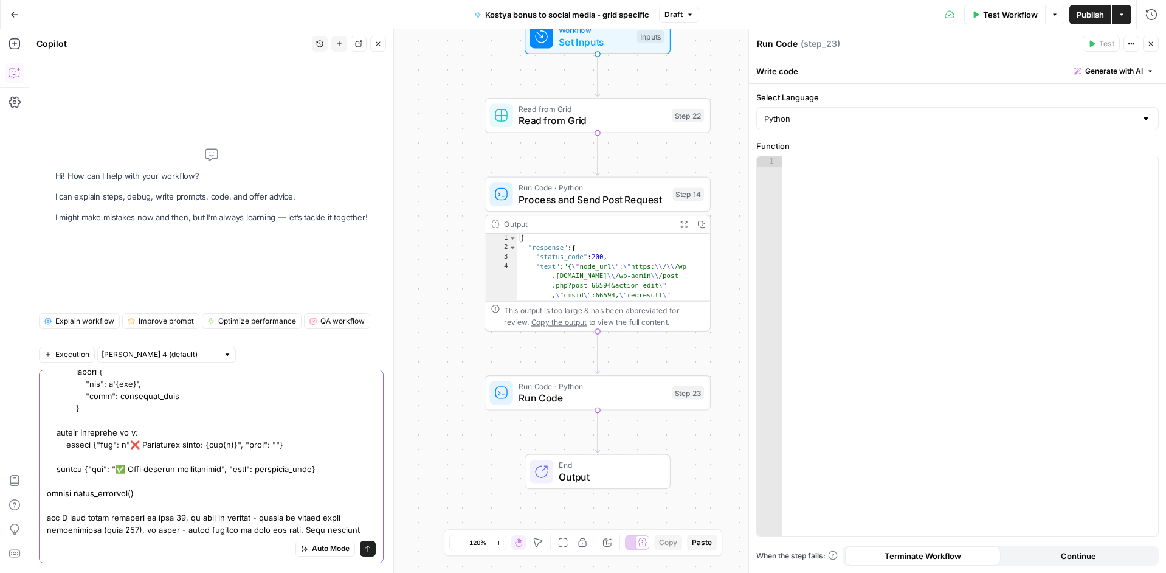
type textarea "in step 23 I need code like this import json from datetime import datetime impo…"
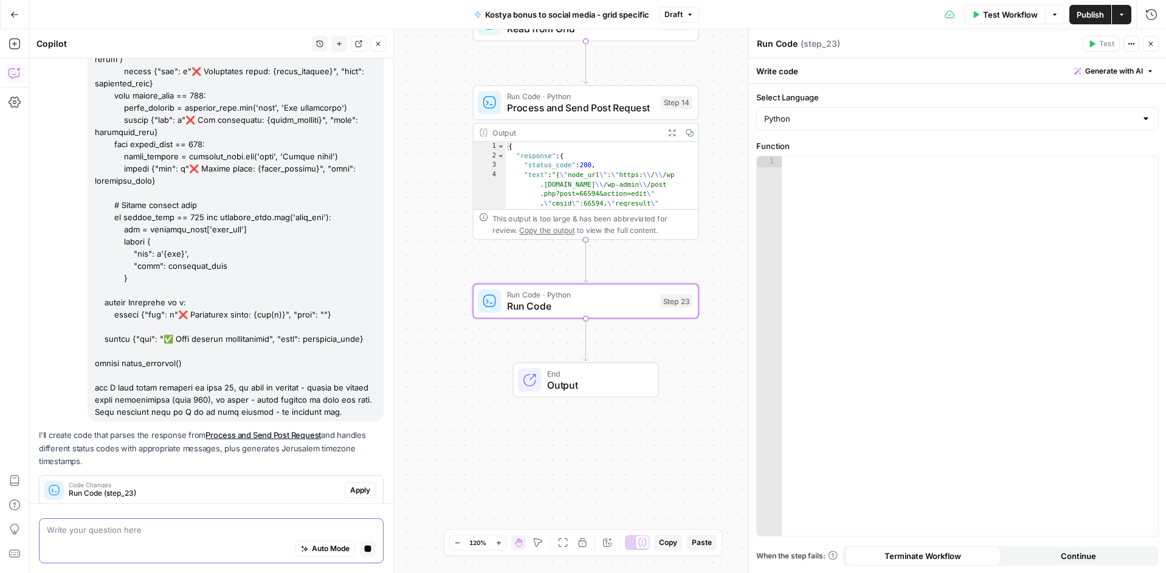
scroll to position [419, 0]
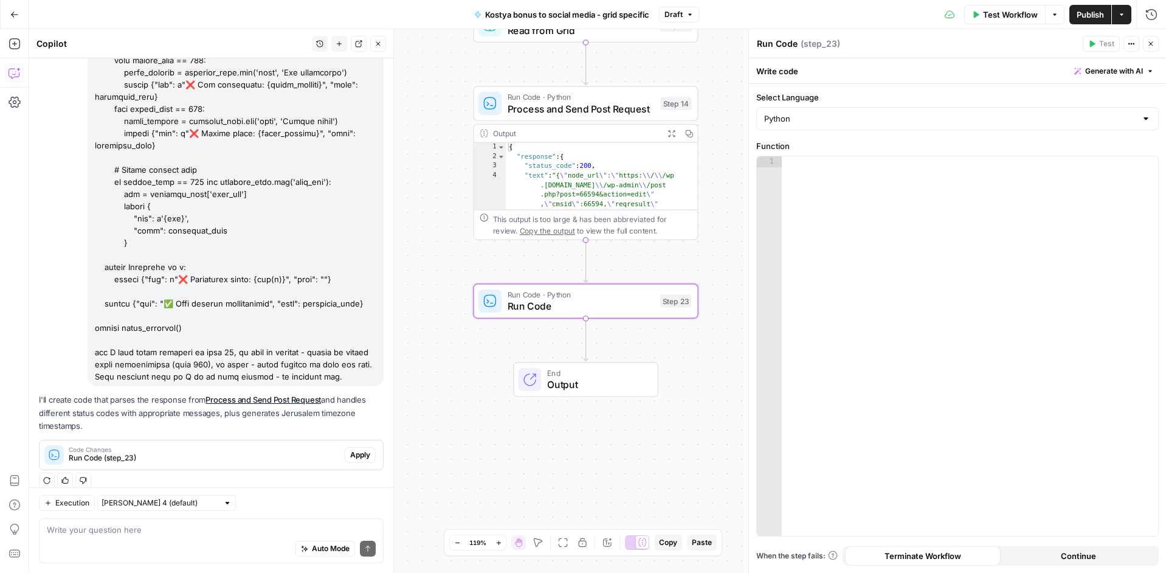
click at [350, 449] on span "Apply" at bounding box center [360, 454] width 20 height 11
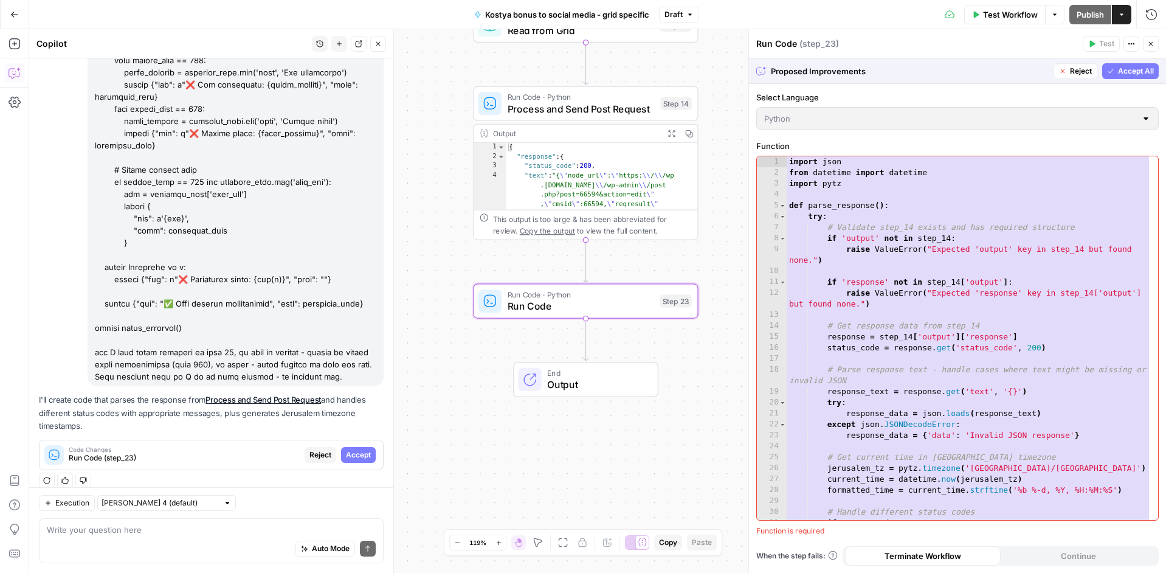
click at [346, 449] on span "Accept" at bounding box center [358, 454] width 25 height 11
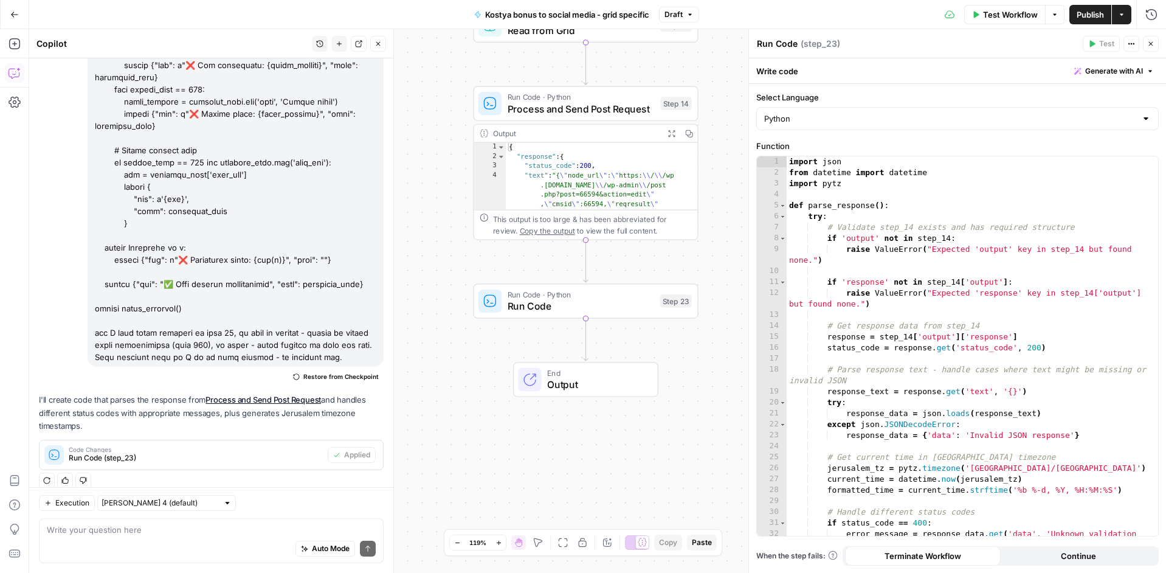
click at [1083, 14] on span "Publish" at bounding box center [1090, 15] width 27 height 12
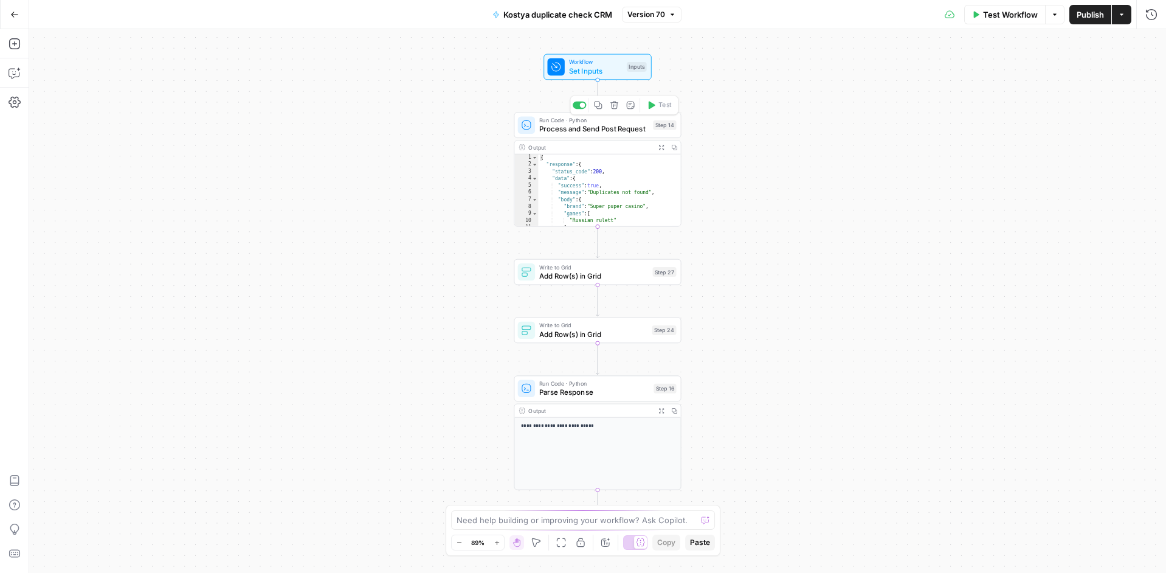
click at [621, 133] on span "Process and Send Post Request" at bounding box center [593, 128] width 109 height 11
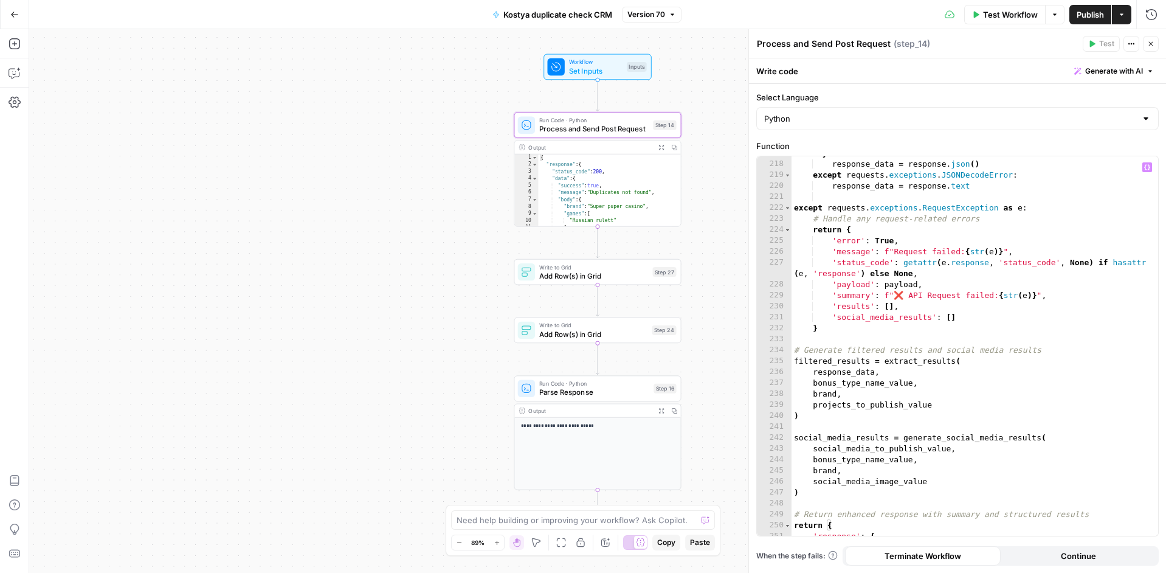
scroll to position [2761, 0]
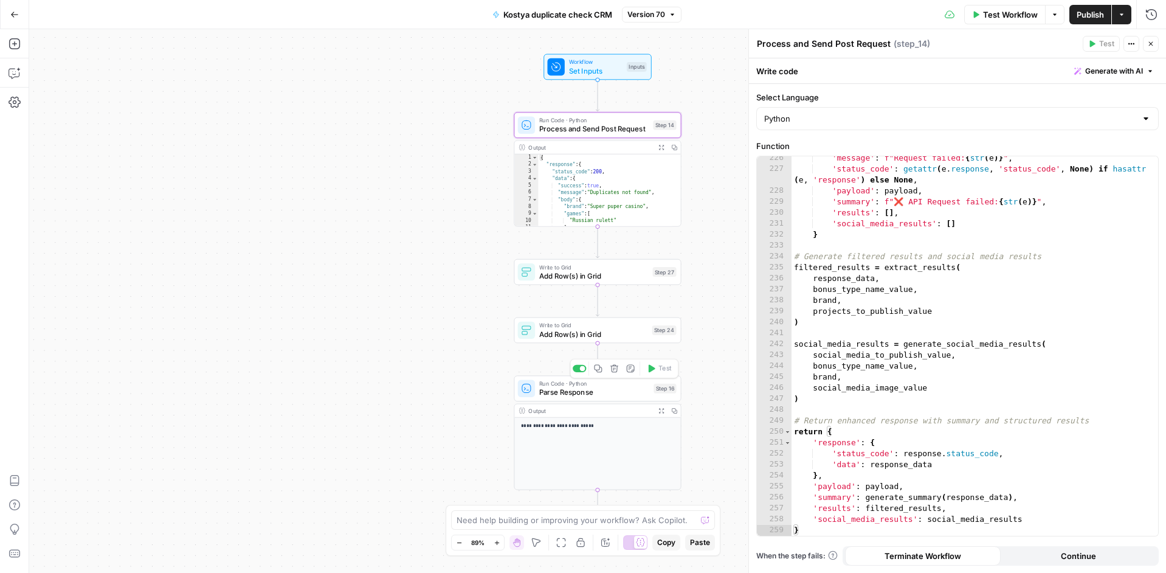
click at [615, 395] on span "Parse Response" at bounding box center [594, 392] width 110 height 11
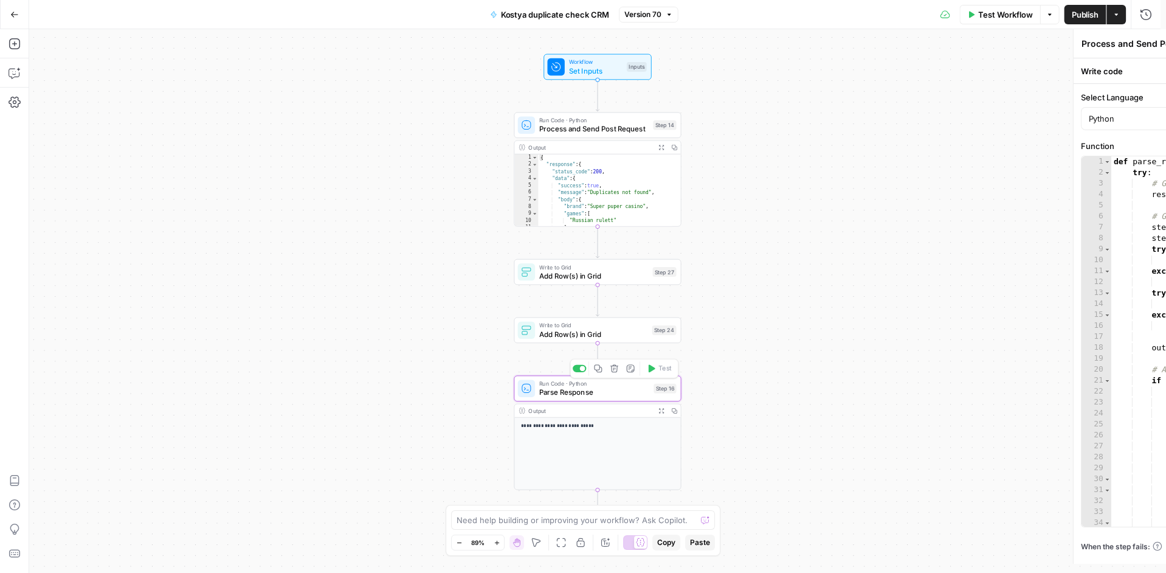
type textarea "Parse Response"
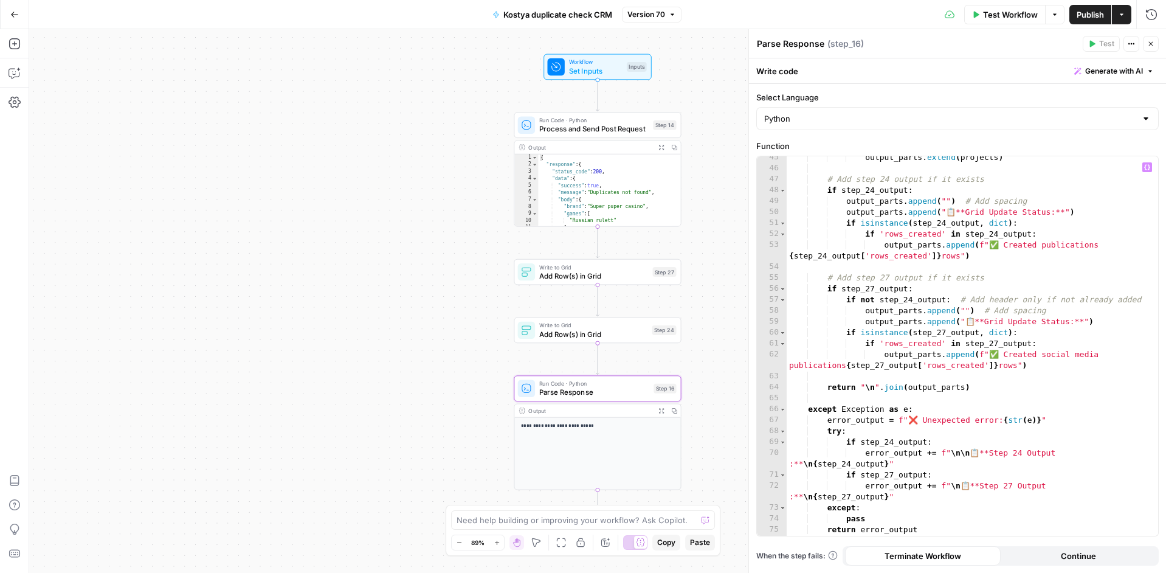
scroll to position [529, 0]
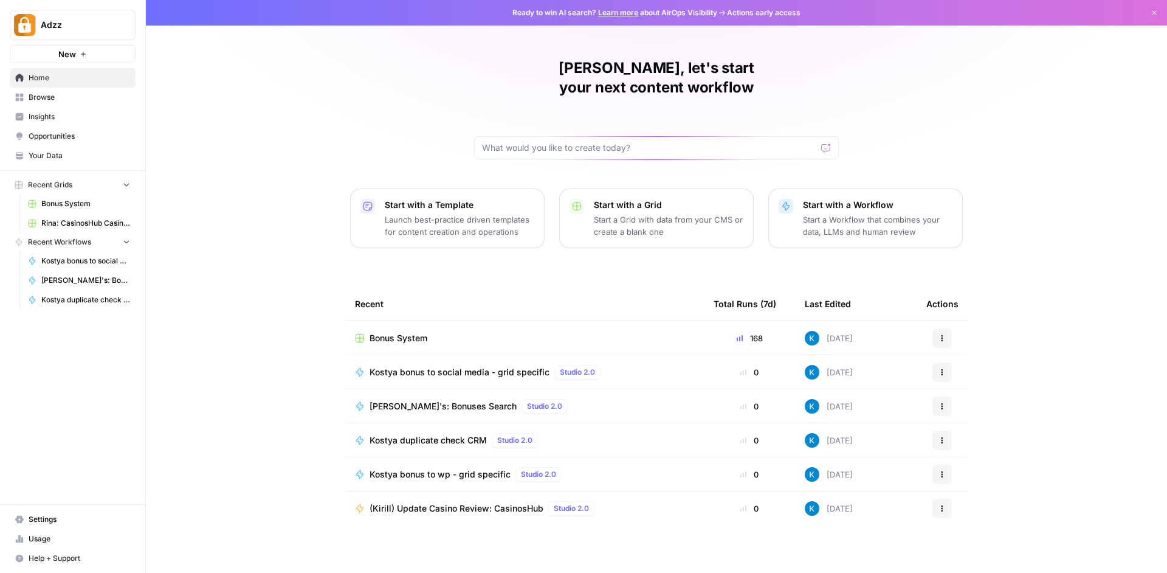
click at [57, 94] on span "Browse" at bounding box center [80, 97] width 102 height 11
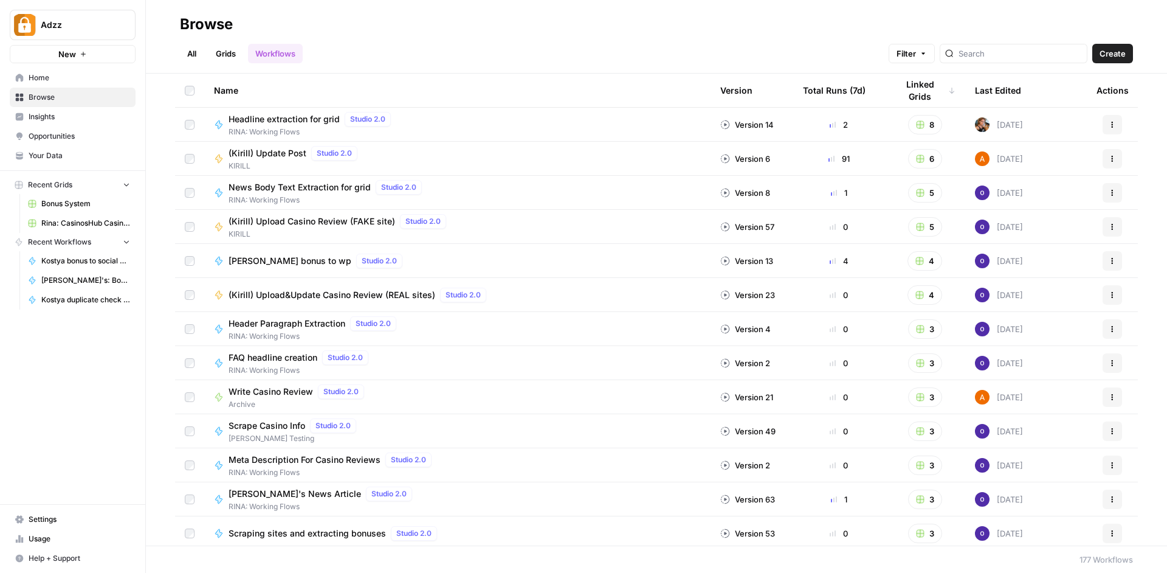
click at [223, 54] on link "Grids" at bounding box center [226, 53] width 35 height 19
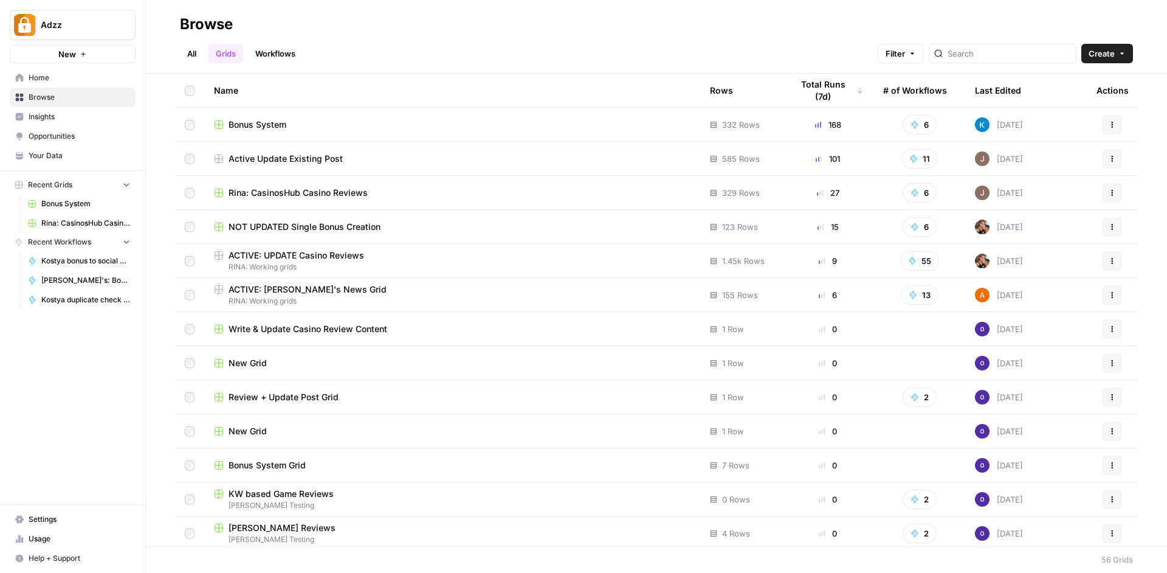
click at [421, 156] on div "Active Update Existing Post" at bounding box center [452, 159] width 477 height 12
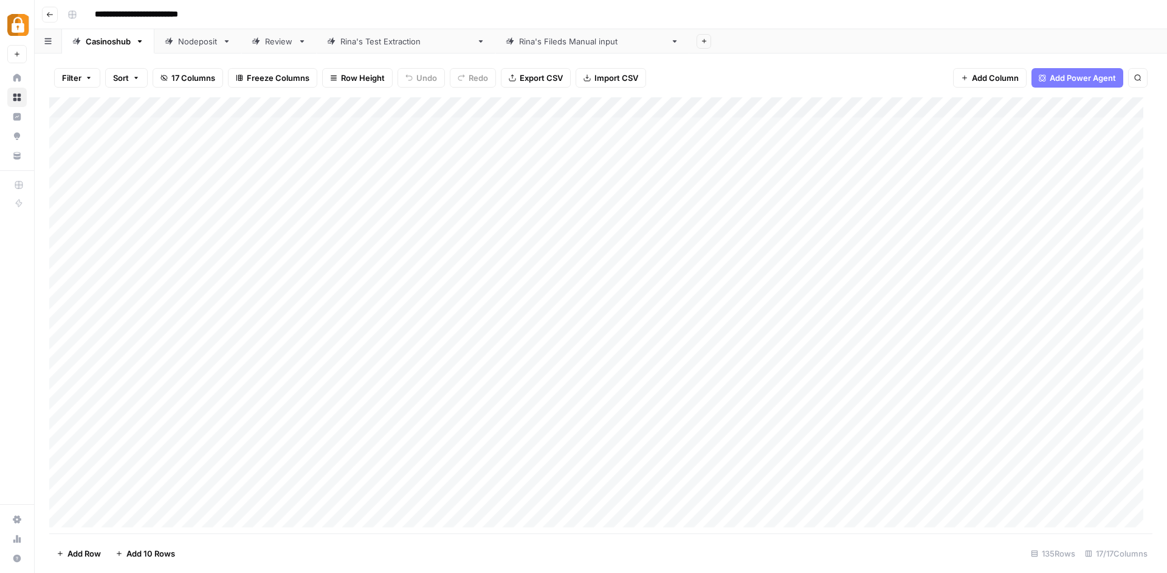
click at [361, 106] on div "Add Column" at bounding box center [600, 316] width 1103 height 439
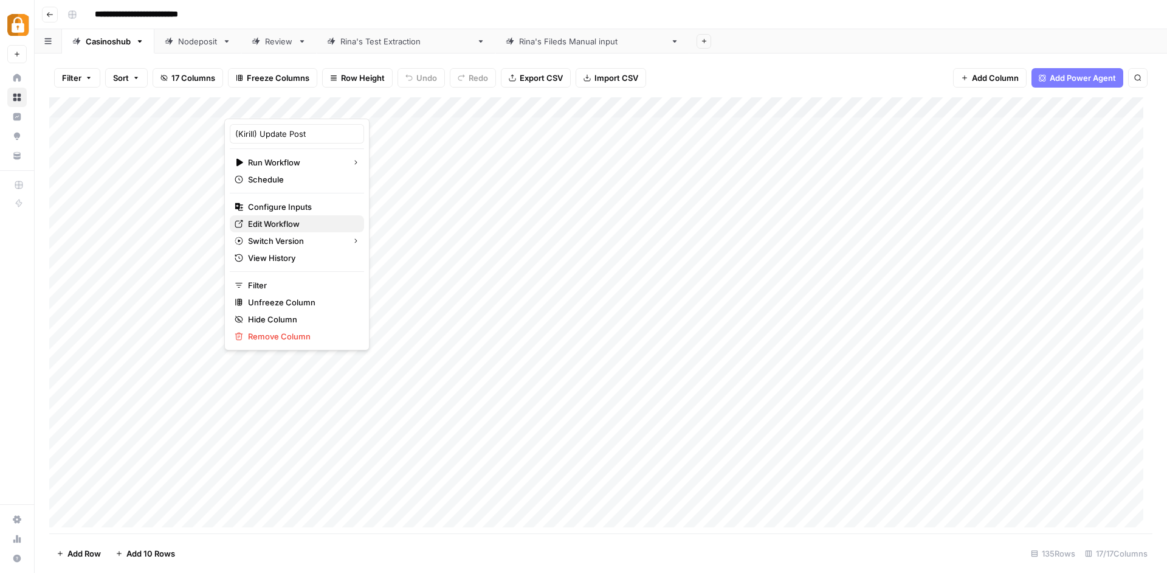
click at [299, 219] on span "Edit Workflow" at bounding box center [301, 224] width 106 height 12
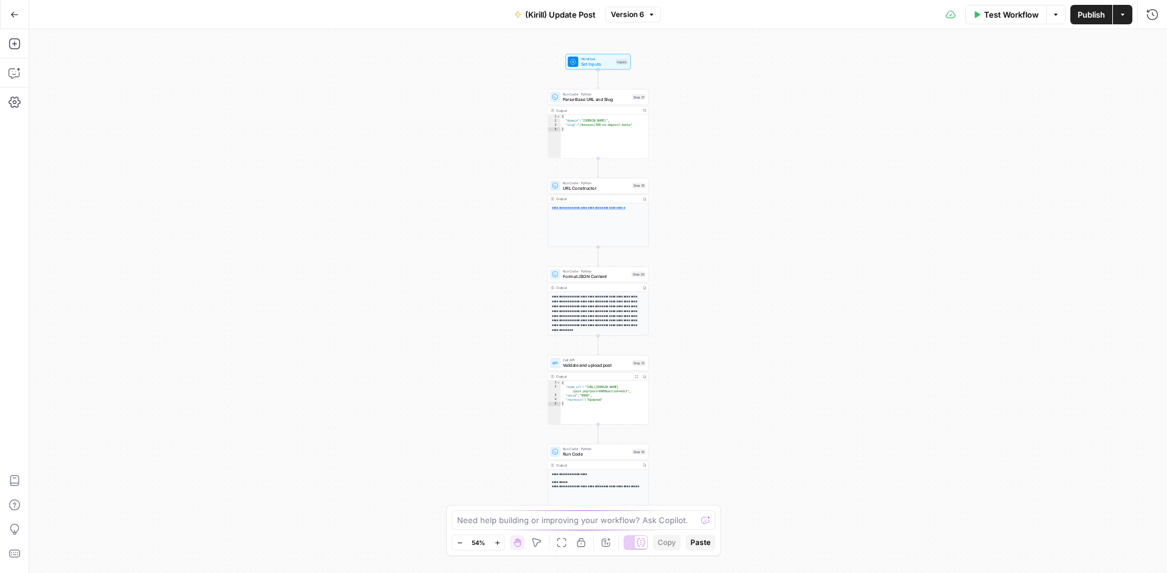
click at [602, 367] on span "Validate and upload post" at bounding box center [596, 365] width 66 height 7
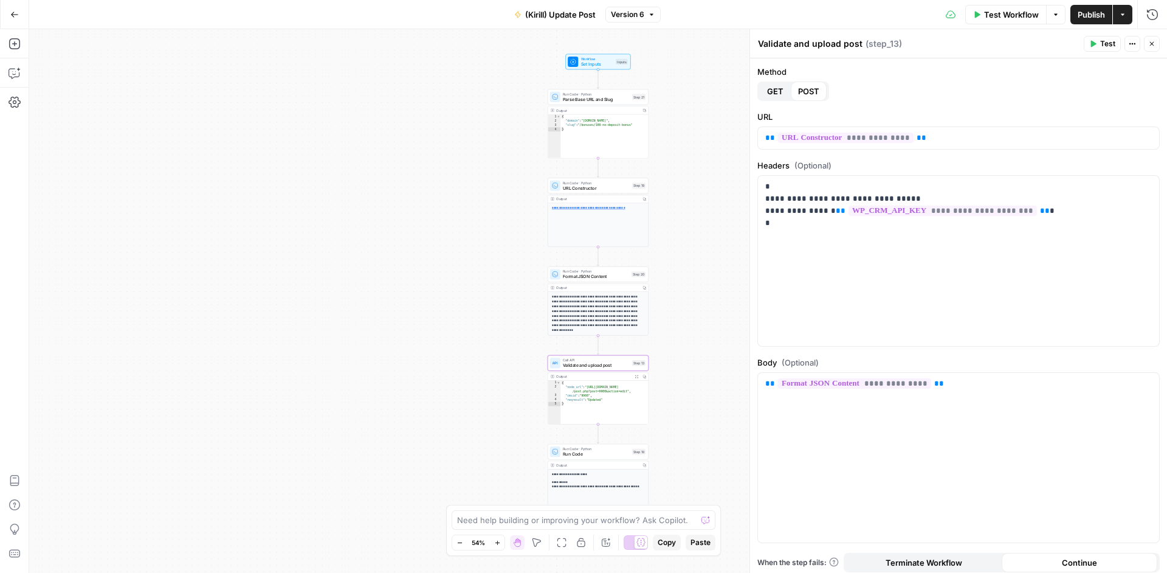
click at [624, 191] on span "URL Constructor" at bounding box center [596, 188] width 66 height 7
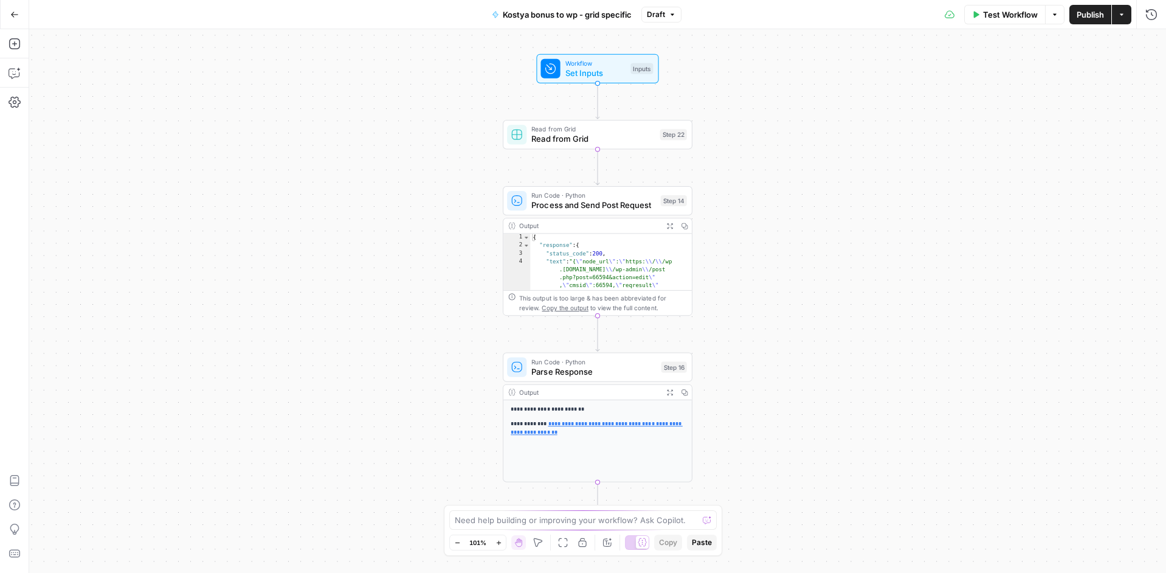
click at [558, 207] on span "Process and Send Post Request" at bounding box center [593, 205] width 124 height 12
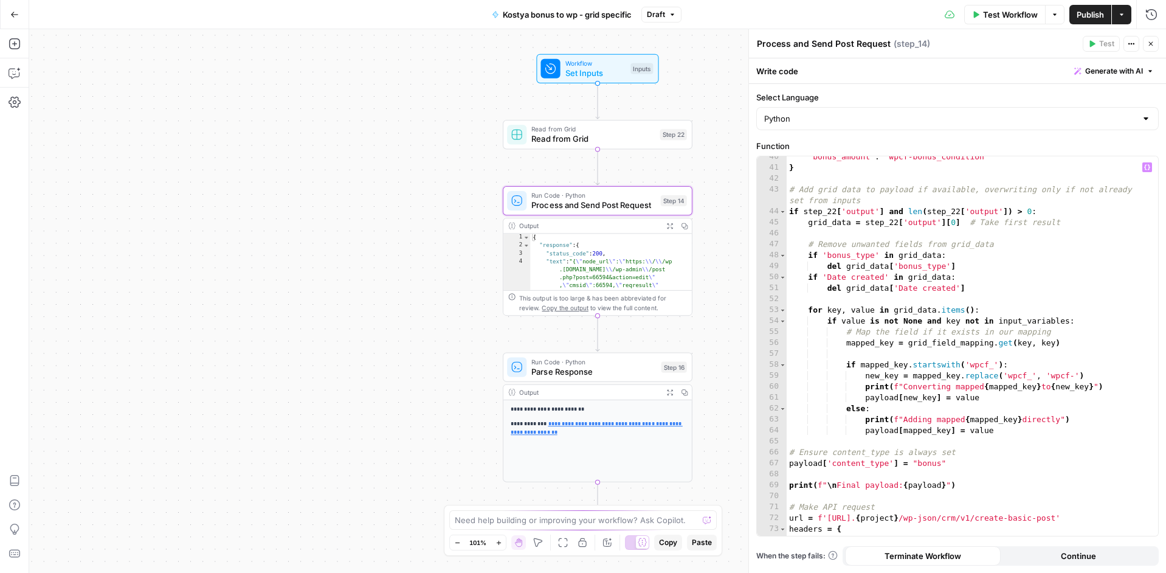
scroll to position [616, 0]
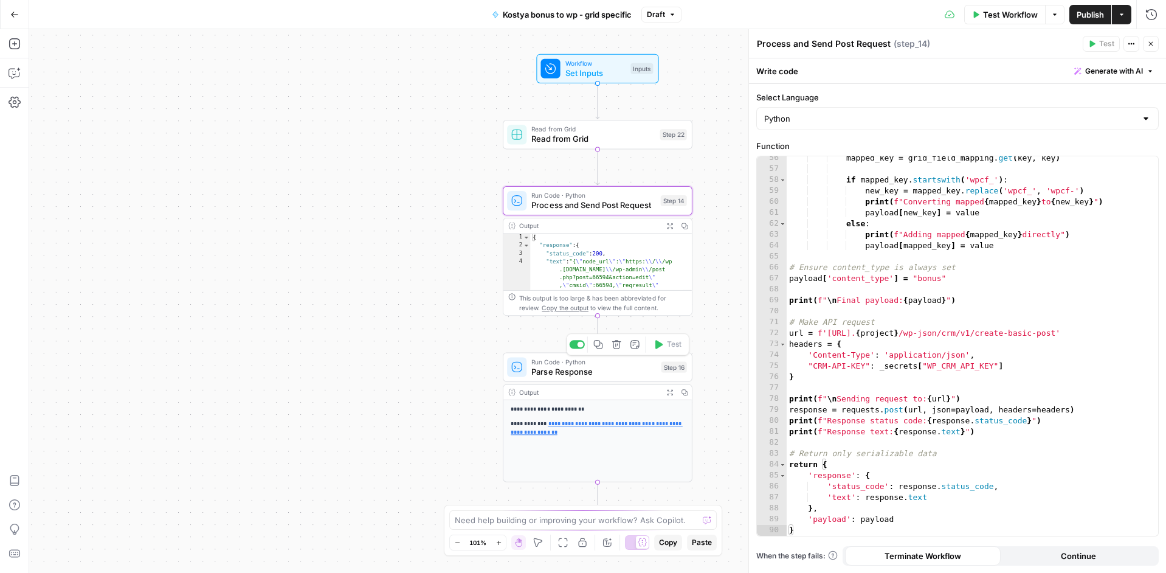
click at [657, 379] on div "Run Code · Python Parse Response Step 16 Copy step Delete step Add Note Test" at bounding box center [598, 366] width 190 height 29
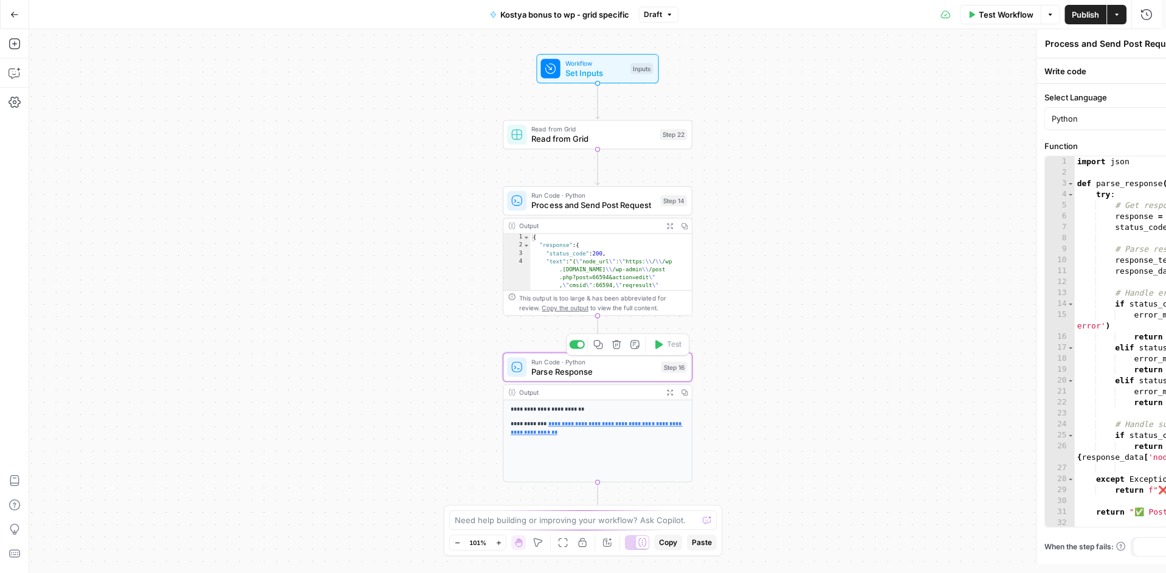
type textarea "Parse Response"
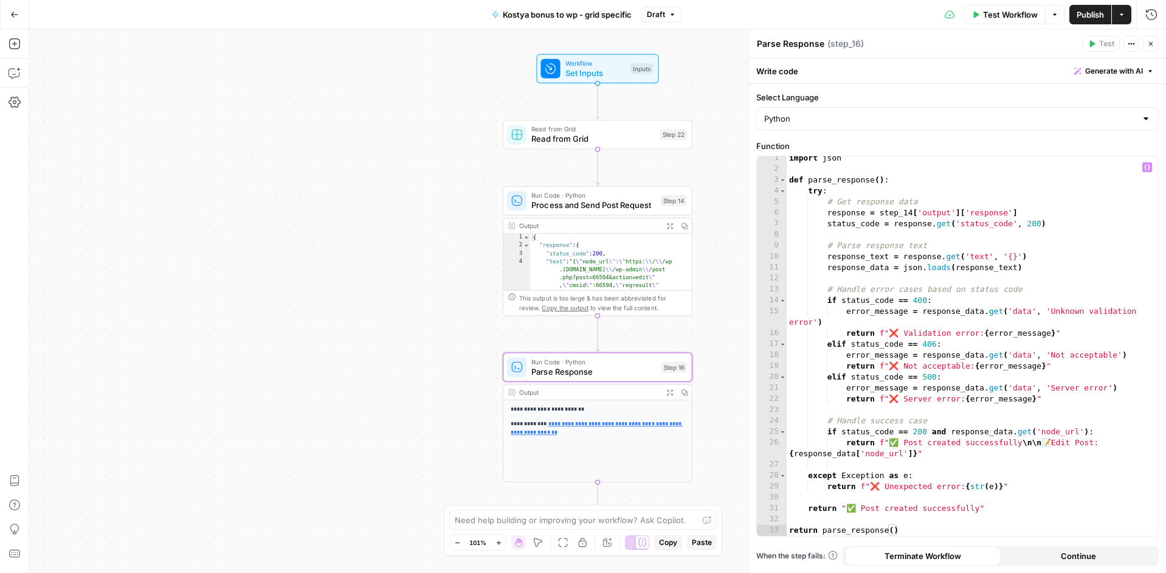
scroll to position [4, 0]
click at [567, 210] on span "Process and Send Post Request" at bounding box center [593, 205] width 124 height 12
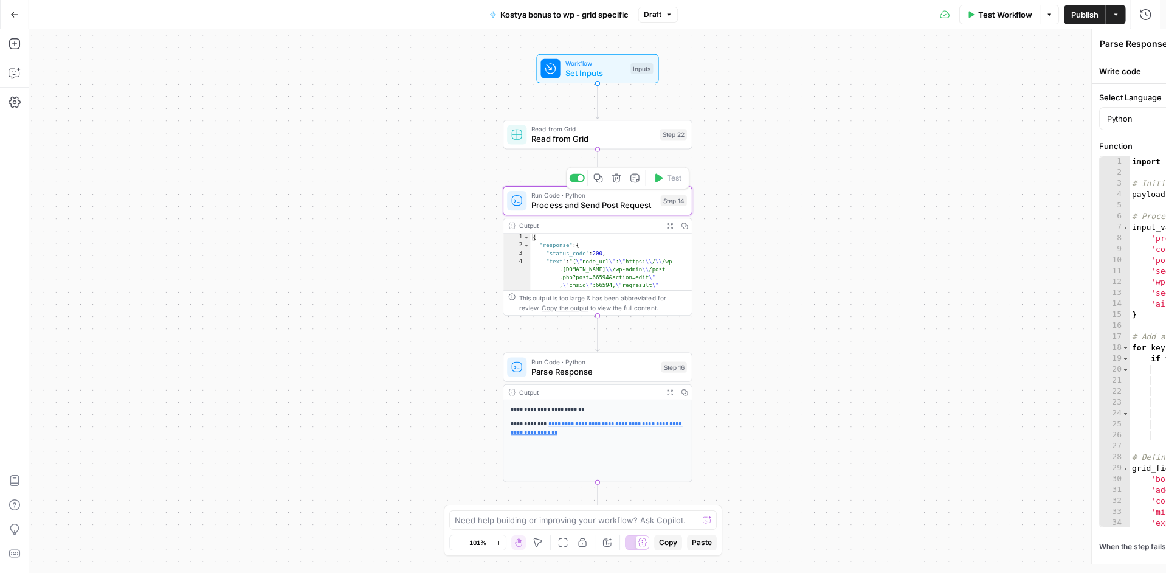
type textarea "Process and Send Post Request"
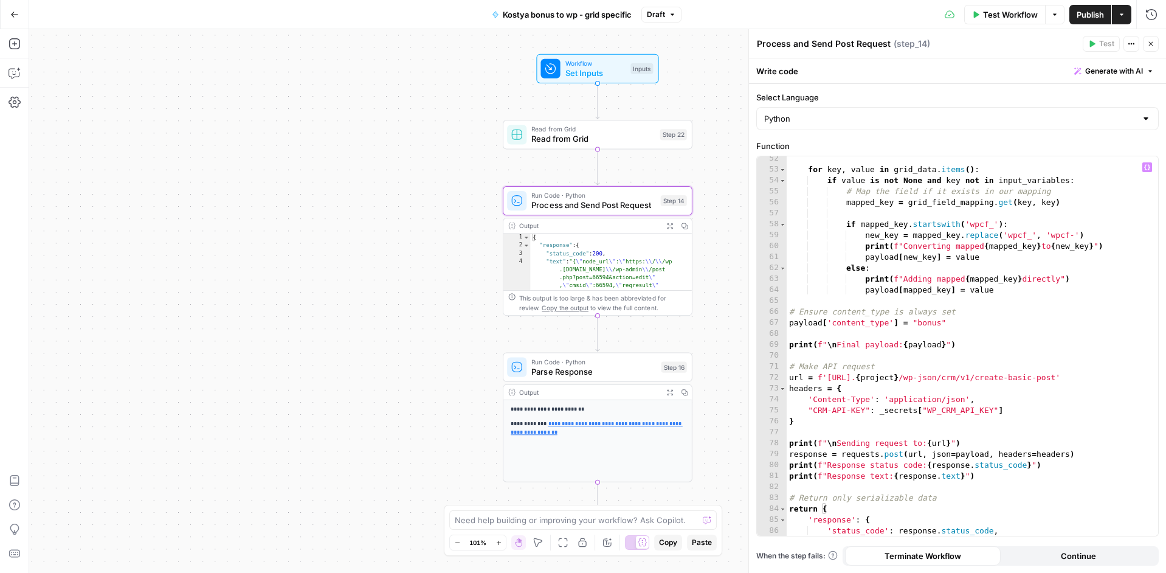
scroll to position [616, 0]
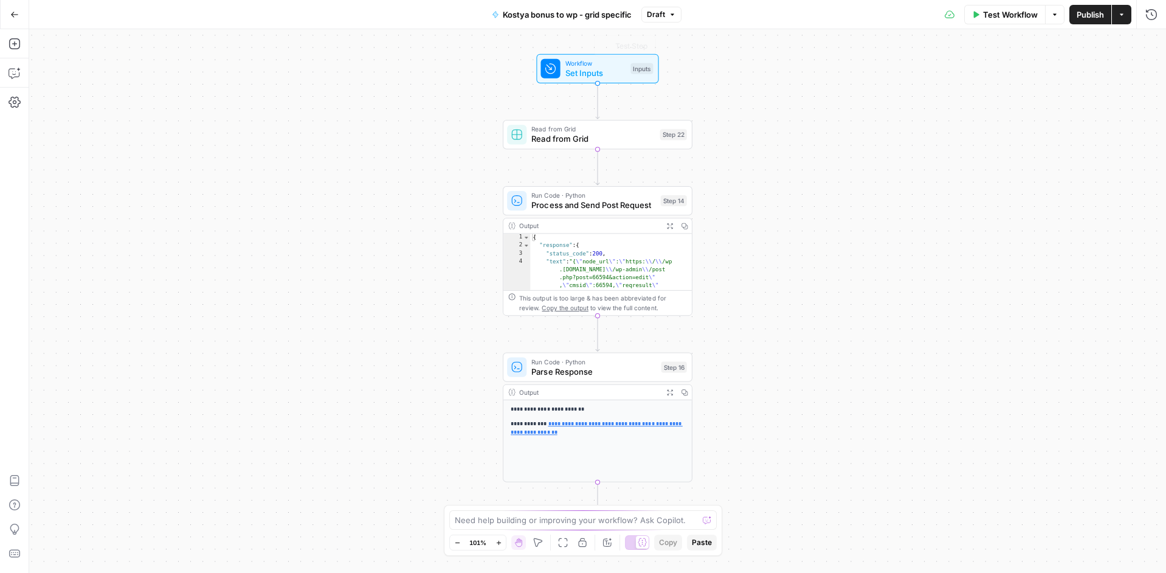
click at [660, 15] on span "Draft" at bounding box center [656, 14] width 18 height 11
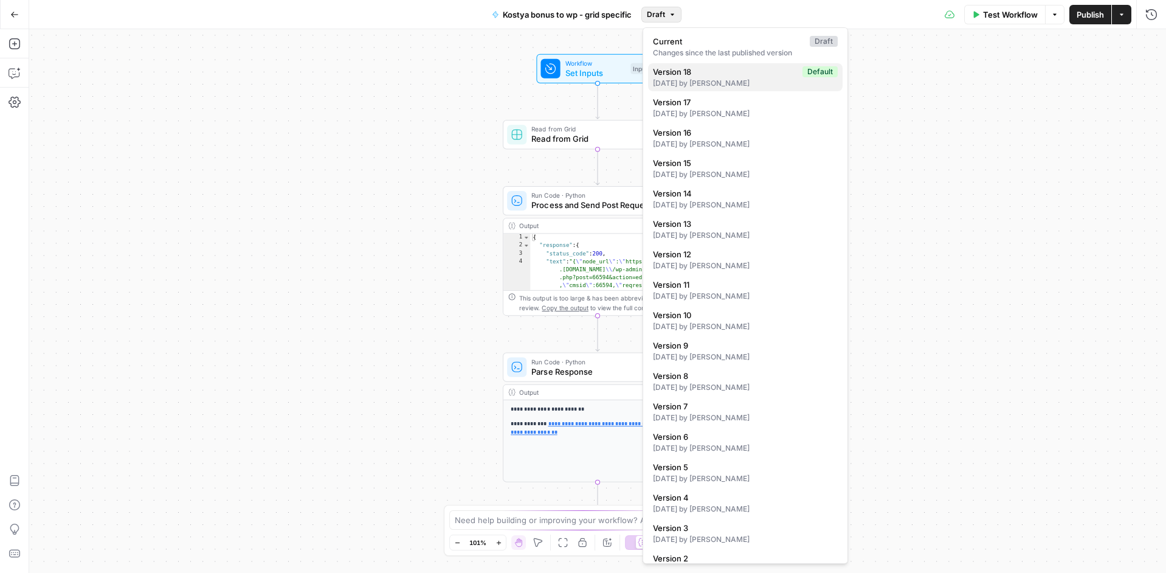
click at [731, 81] on div "1 day ago by Konstantin Brovtsev" at bounding box center [745, 83] width 185 height 11
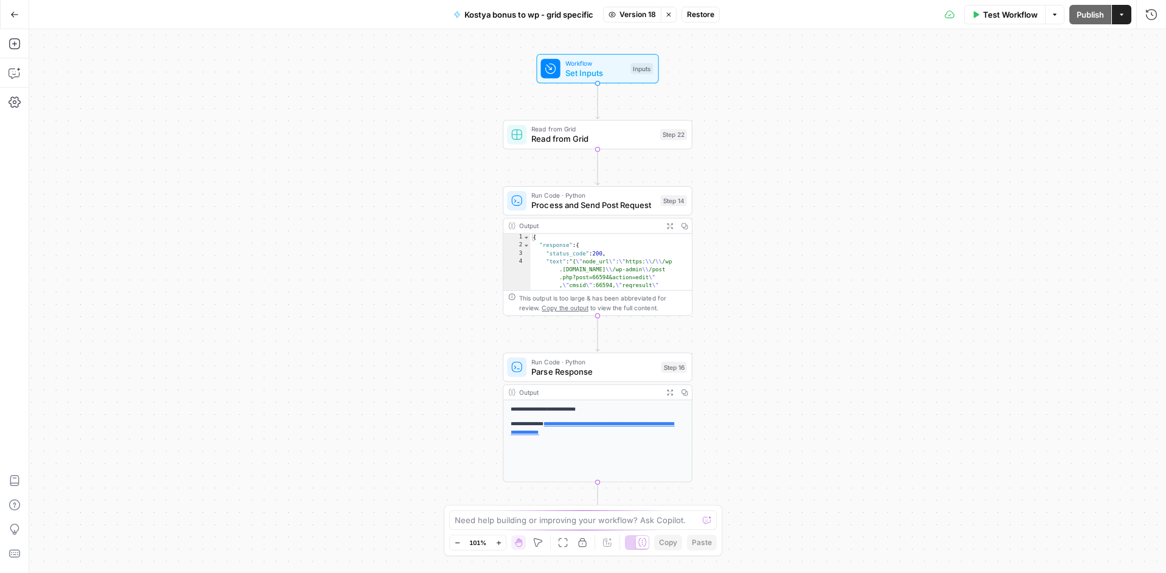
click at [708, 15] on span "Restore" at bounding box center [700, 14] width 27 height 11
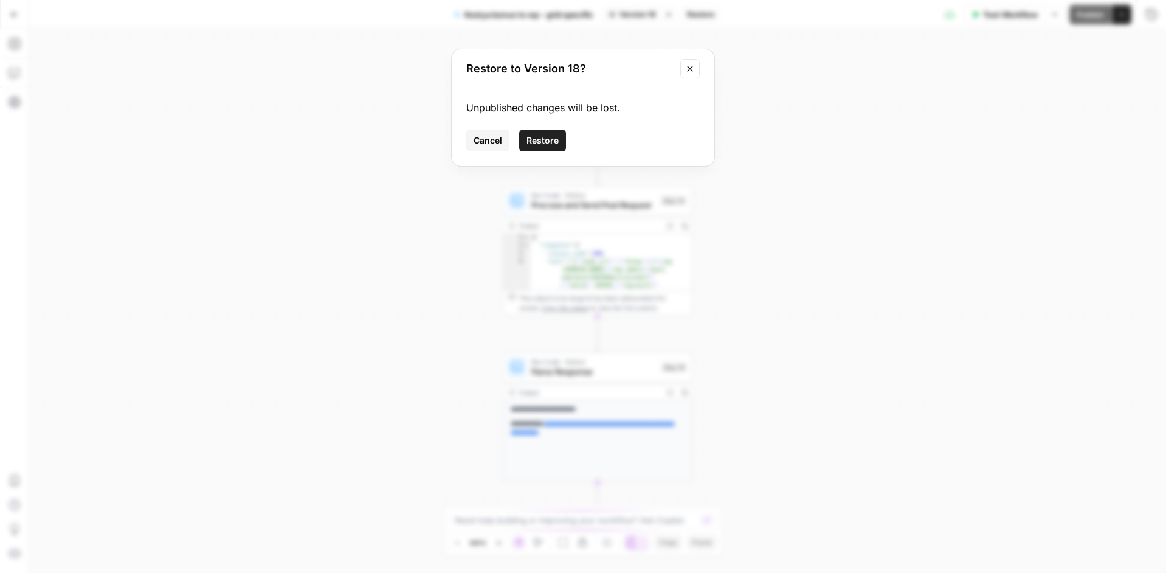
click at [534, 146] on span "Restore" at bounding box center [542, 140] width 32 height 12
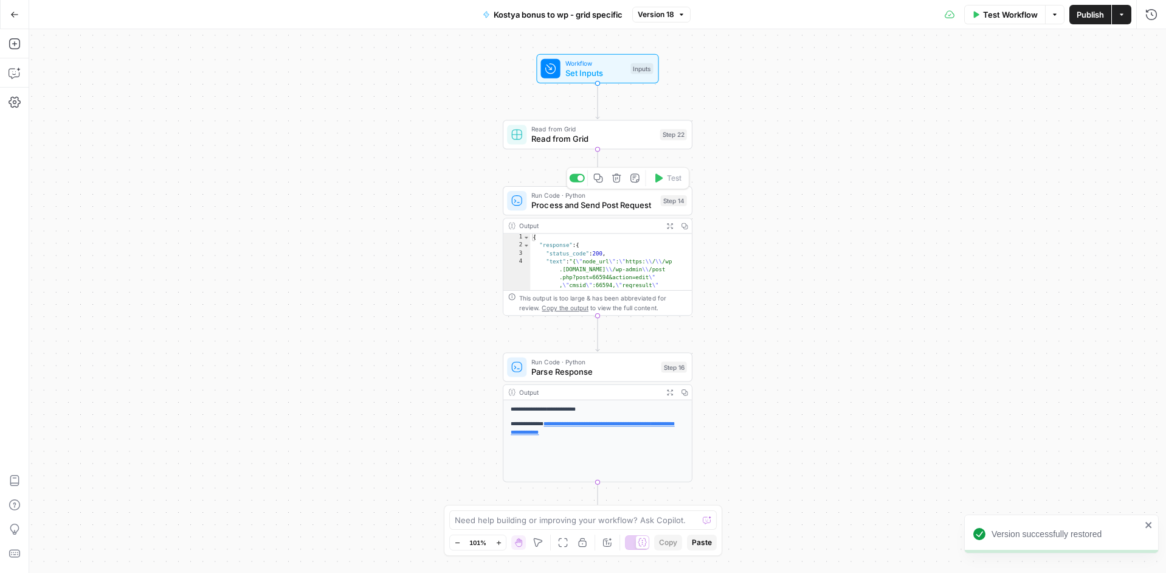
click at [627, 212] on div "Run Code · Python Process and Send Post Request Step 14 Copy step Delete step A…" at bounding box center [598, 200] width 190 height 29
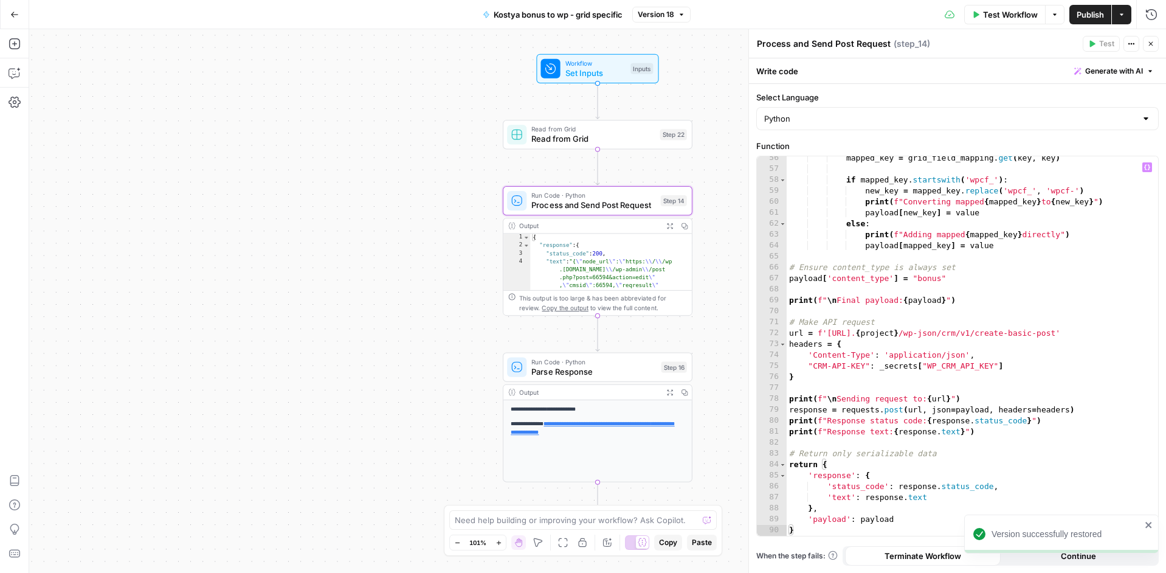
scroll to position [616, 0]
click at [592, 378] on div "Run Code · Python Parse Response Step 16 Copy step Delete step Add Note Test" at bounding box center [598, 366] width 190 height 29
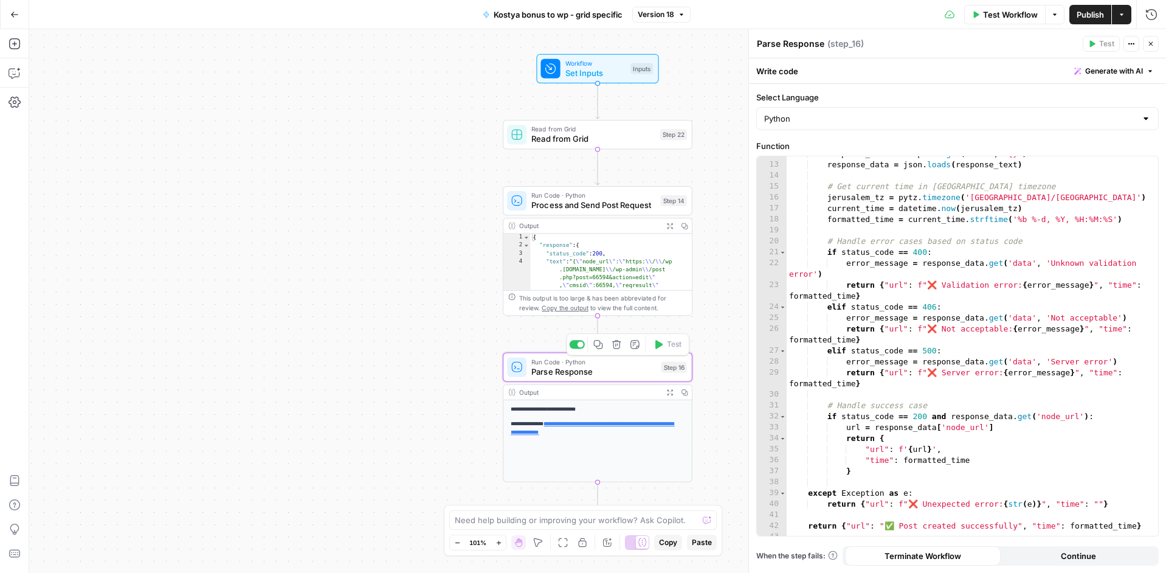
scroll to position [146, 0]
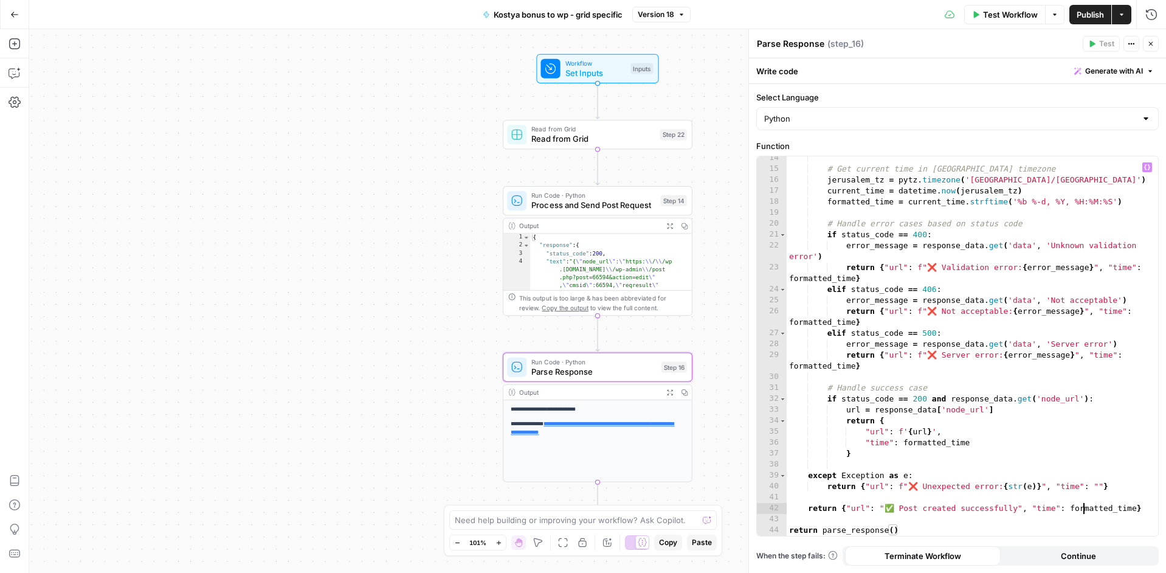
click at [1085, 503] on div "# Get current time in Jerusalem timezone jerusalem_tz = pytz . timezone ( 'Asia…" at bounding box center [968, 353] width 362 height 401
drag, startPoint x: 891, startPoint y: 444, endPoint x: 1062, endPoint y: 572, distance: 213.8
click at [1062, 572] on div "**********" at bounding box center [957, 328] width 417 height 489
click at [965, 385] on div "# Get current time in Jerusalem timezone jerusalem_tz = pytz . timezone ( 'Asia…" at bounding box center [968, 353] width 362 height 401
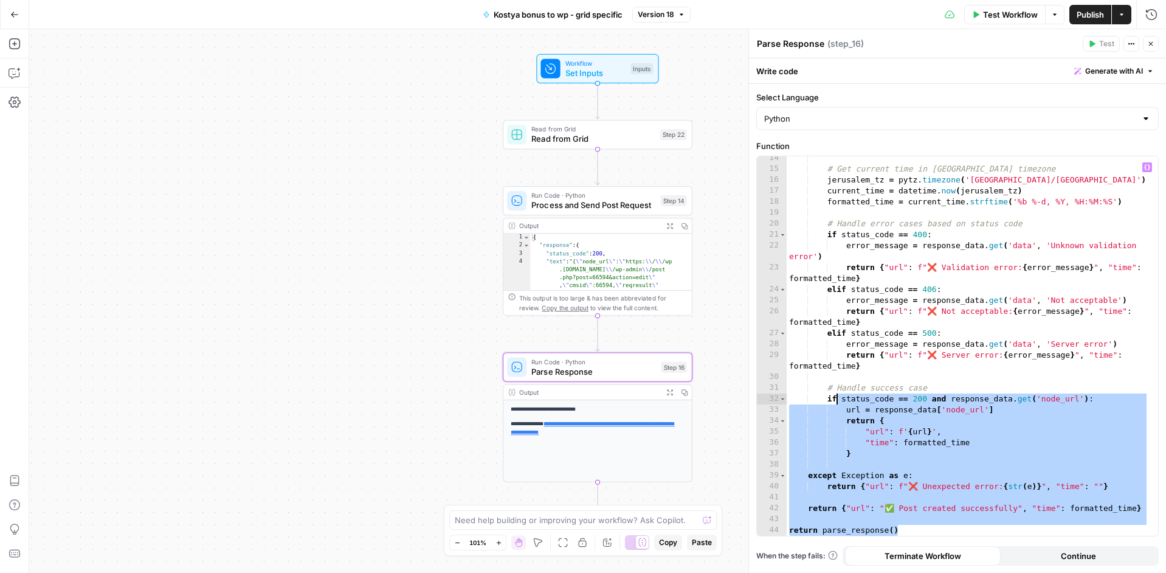
scroll to position [0, 0]
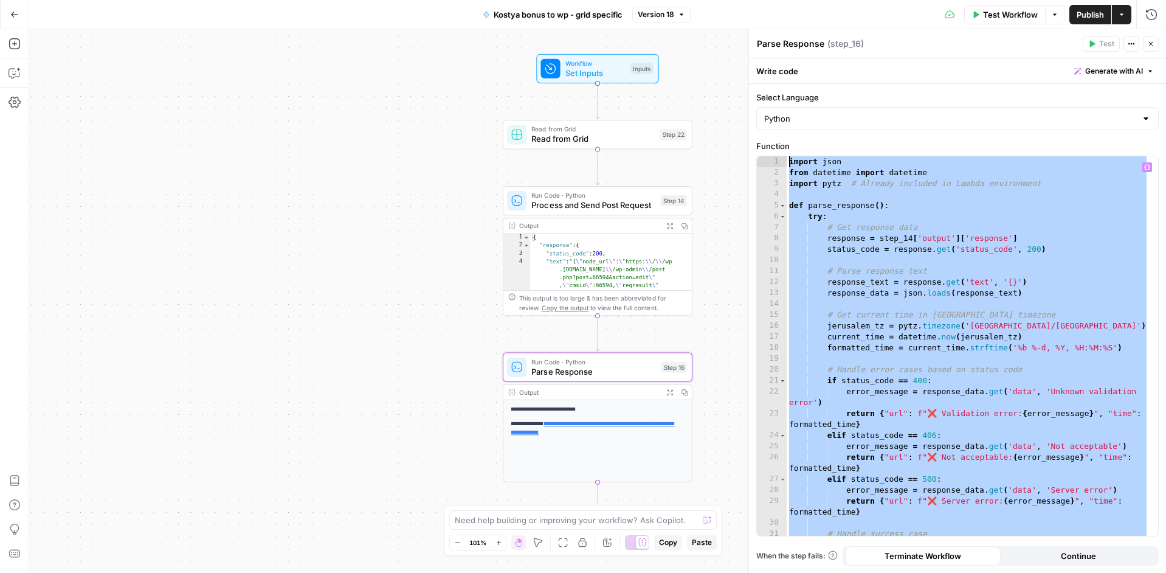
drag, startPoint x: 908, startPoint y: 531, endPoint x: 732, endPoint y: -32, distance: 589.3
type textarea "**********"
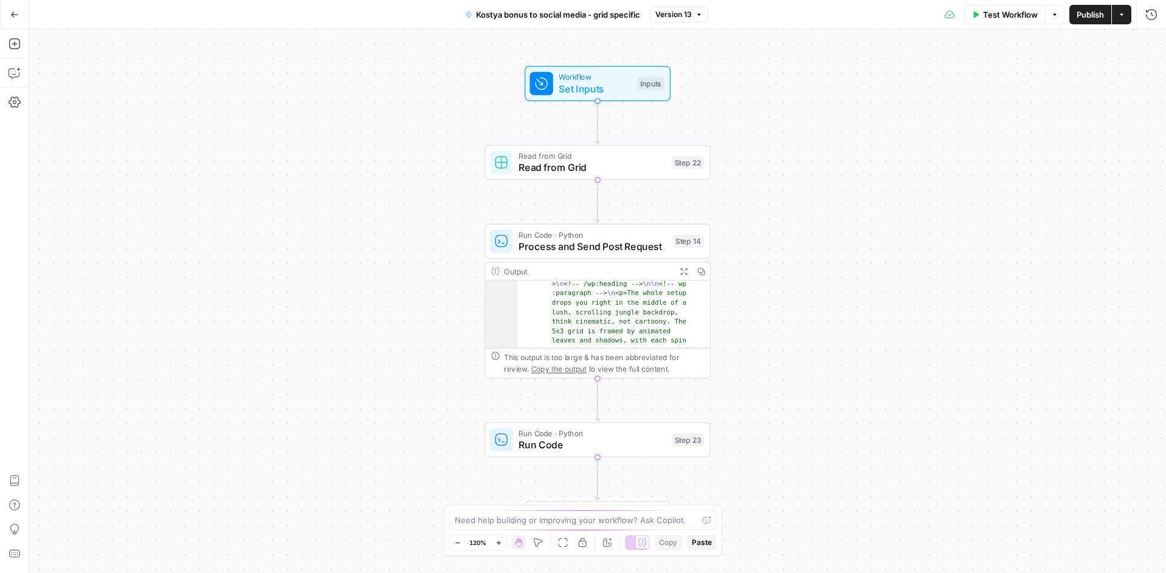
scroll to position [286, 0]
click at [599, 433] on span "Run Code · Python" at bounding box center [592, 433] width 147 height 12
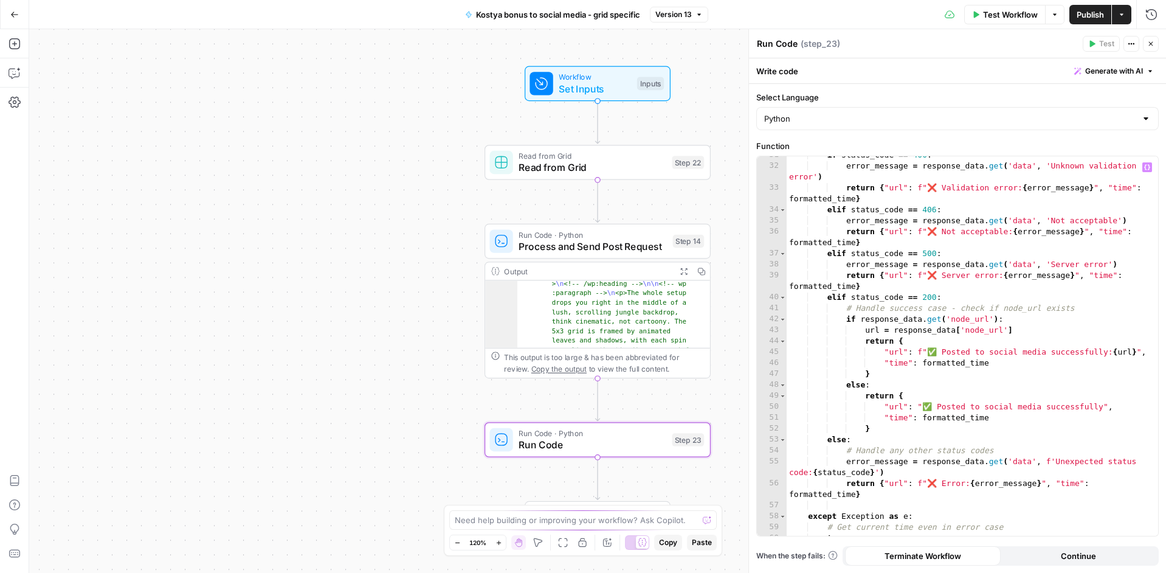
scroll to position [507, 0]
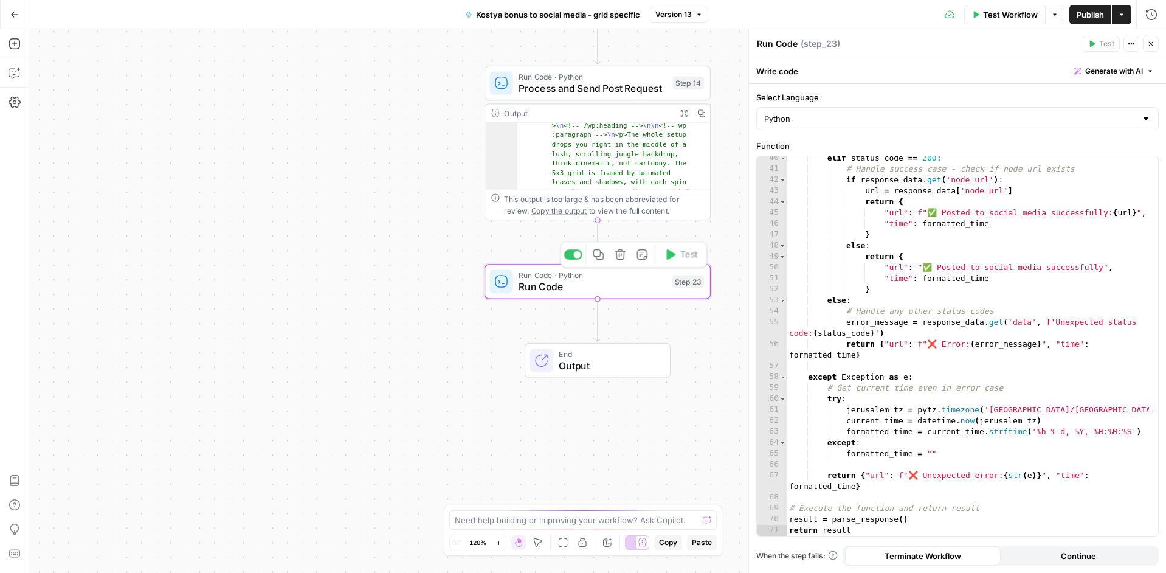
click at [613, 289] on span "Run Code" at bounding box center [592, 286] width 147 height 15
click at [876, 474] on div "elif status_code == 200 : # Handle success case - check if node_url exists if r…" at bounding box center [968, 353] width 362 height 401
click at [989, 397] on div "elif status_code == 200 : # Handle success case - check if node_url exists if r…" at bounding box center [968, 353] width 362 height 401
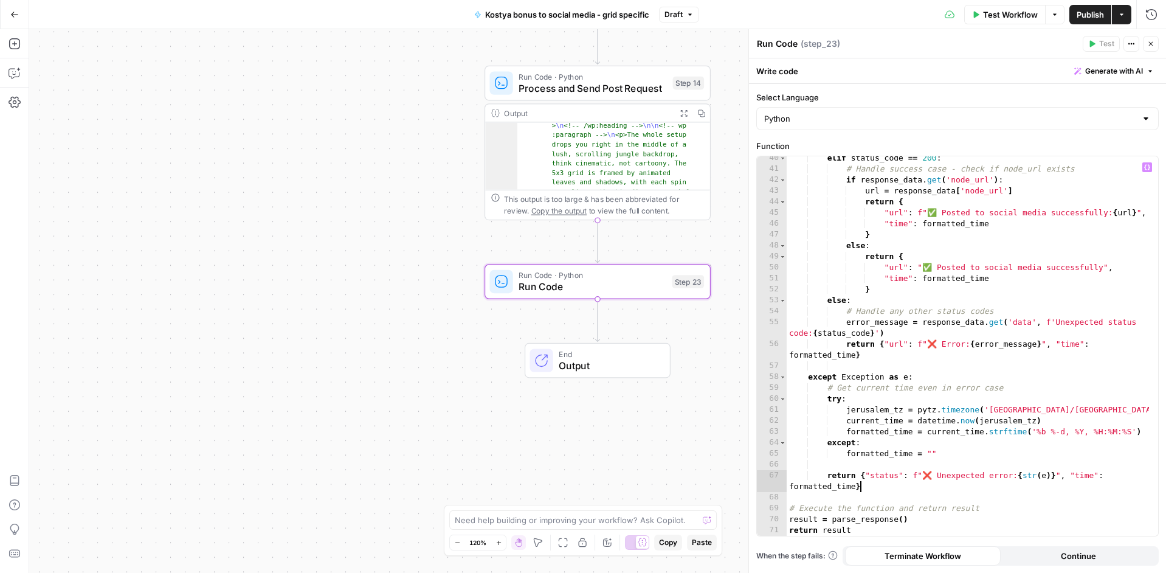
click at [895, 482] on div "elif status_code == 200 : # Handle success case - check if node_url exists if r…" at bounding box center [968, 353] width 362 height 401
click at [895, 478] on div "elif status_code == 200 : # Handle success case - check if node_url exists if r…" at bounding box center [968, 353] width 362 height 401
click at [892, 350] on div "elif status_code == 200 : # Handle success case - check if node_url exists if r…" at bounding box center [968, 353] width 362 height 401
click at [946, 383] on div "elif status_code == 200 : # Handle success case - check if node_url exists if r…" at bounding box center [968, 353] width 362 height 401
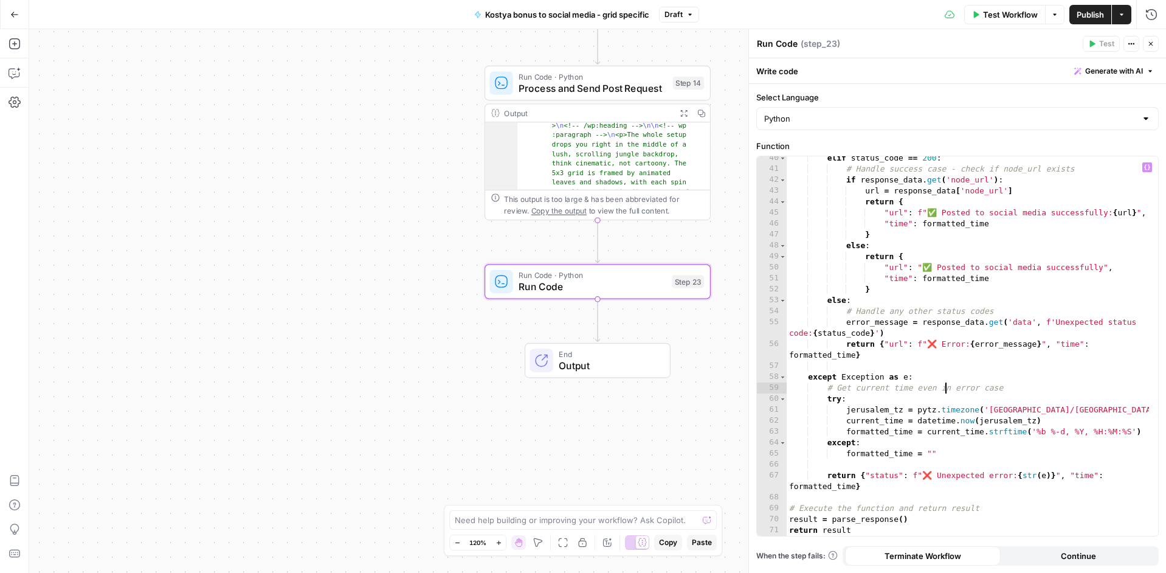
click at [877, 343] on div "elif status_code == 200 : # Handle success case - check if node_url exists if r…" at bounding box center [968, 353] width 362 height 401
click at [891, 345] on div "elif status_code == 200 : # Handle success case - check if node_url exists if r…" at bounding box center [968, 353] width 362 height 401
click at [1012, 299] on div "elif status_code == 200 : # Handle success case - check if node_url exists if r…" at bounding box center [968, 353] width 362 height 401
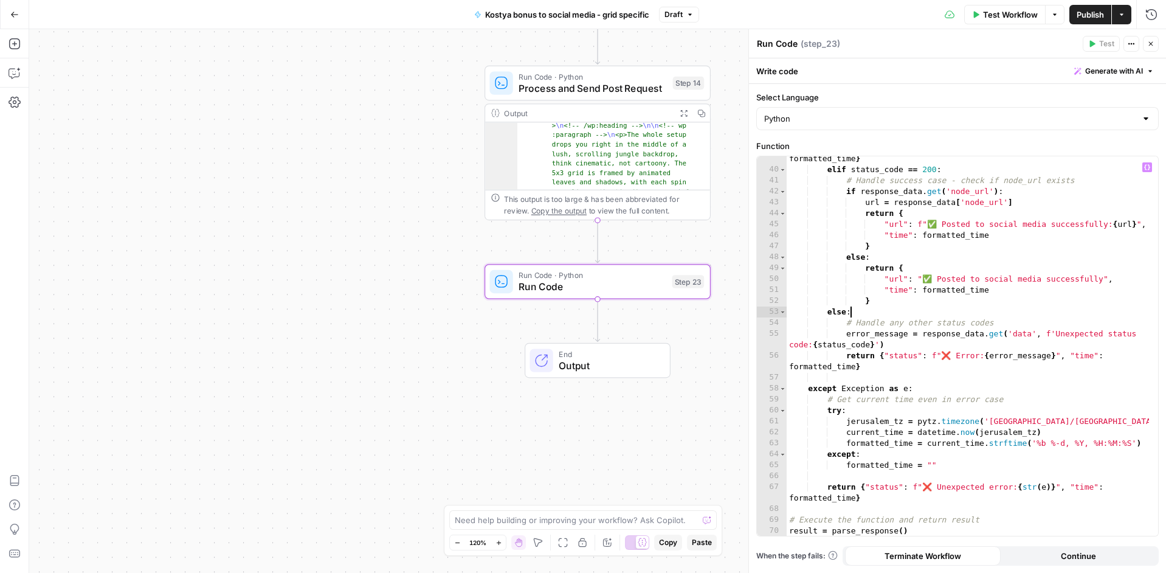
scroll to position [472, 0]
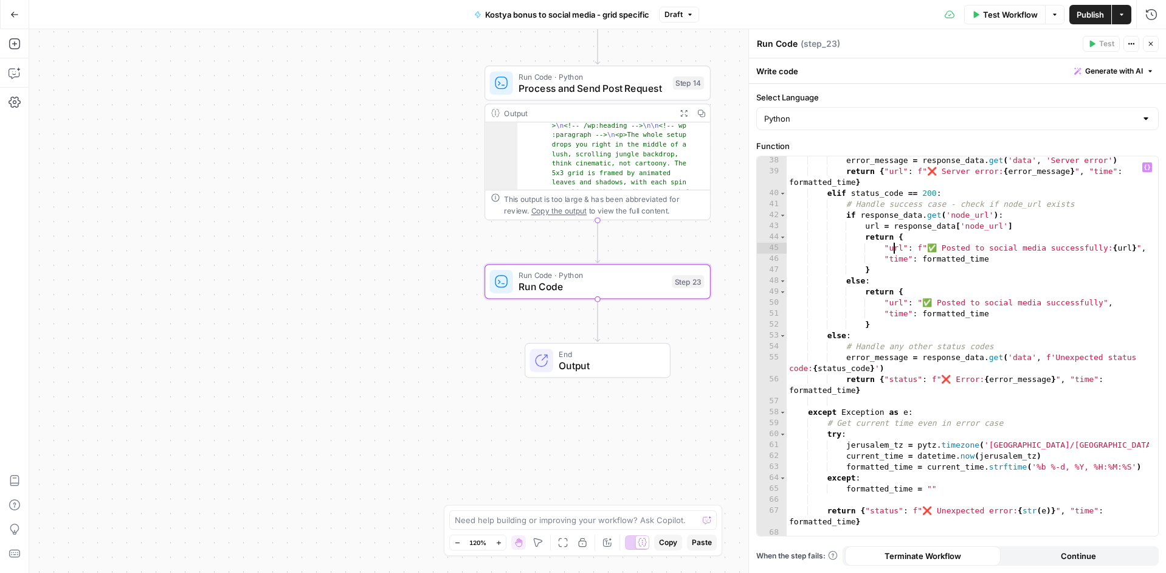
click at [892, 250] on div "error_message = response_data . get ( 'data' , 'Server error' ) return { "url" …" at bounding box center [968, 355] width 362 height 401
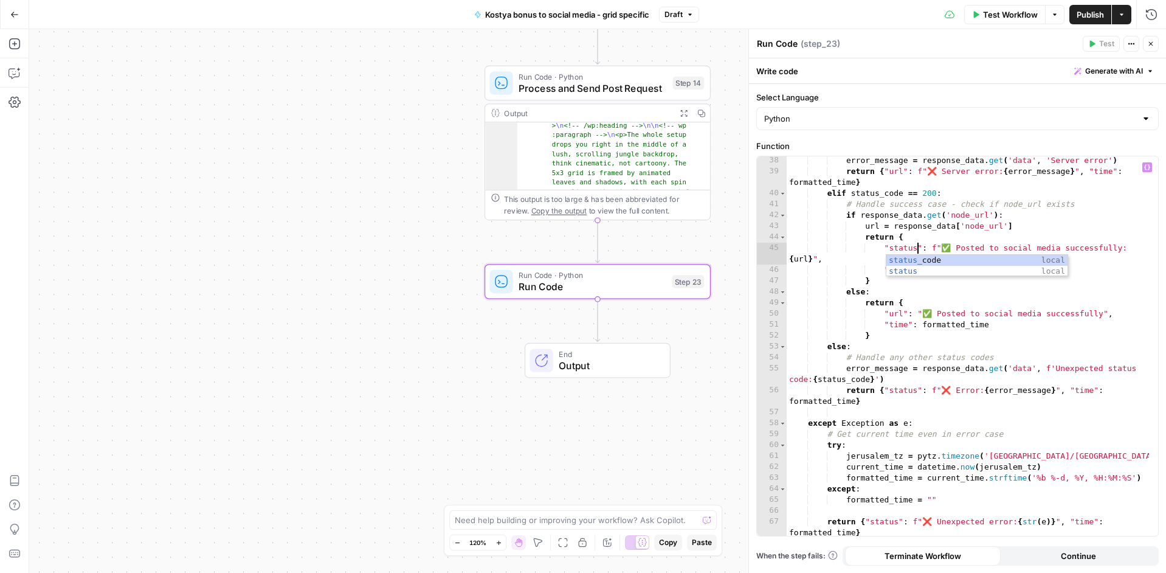
scroll to position [0, 10]
click at [917, 224] on div "error_message = response_data . get ( 'data' , 'Server error' ) return { "url" …" at bounding box center [968, 355] width 362 height 401
click at [896, 313] on div "error_message = response_data . get ( 'data' , 'Server error' ) return { "url" …" at bounding box center [968, 355] width 362 height 401
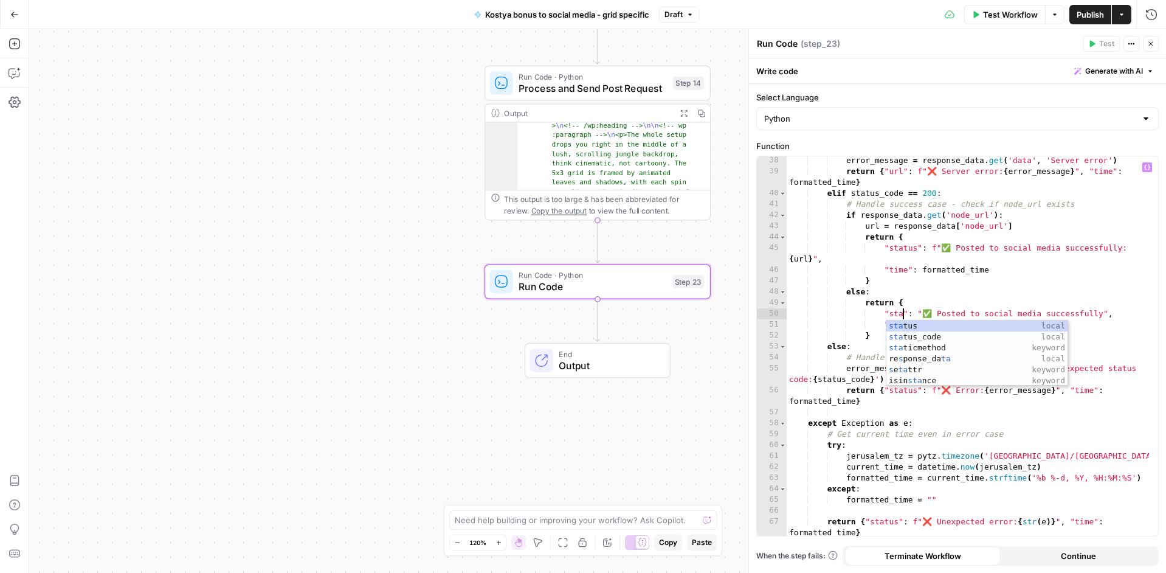
scroll to position [0, 9]
click at [897, 325] on div "sta tus local sta tus_code local sta ticmethod keyword re s ponse_da ta local s…" at bounding box center [976, 364] width 181 height 88
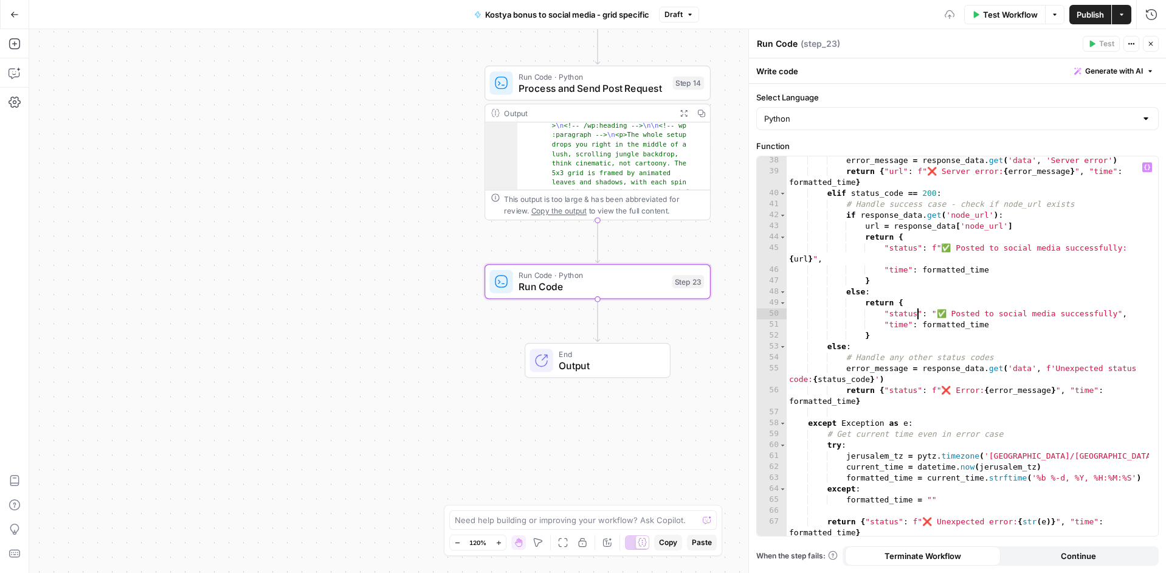
click at [897, 325] on div "error_message = response_data . get ( 'data' , 'Server error' ) return { "url" …" at bounding box center [968, 355] width 362 height 401
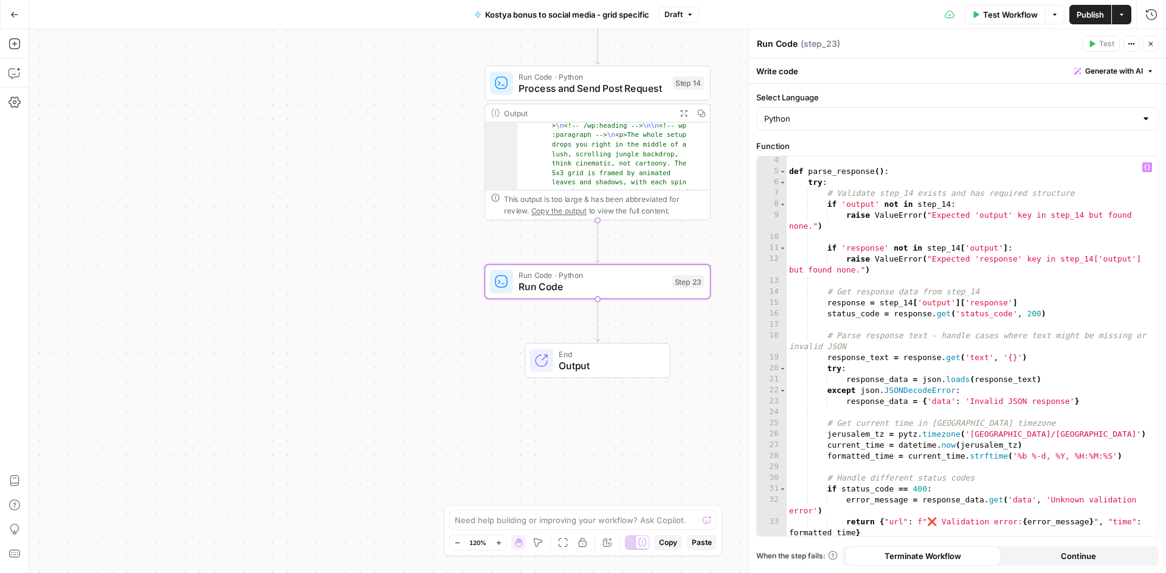
scroll to position [0, 0]
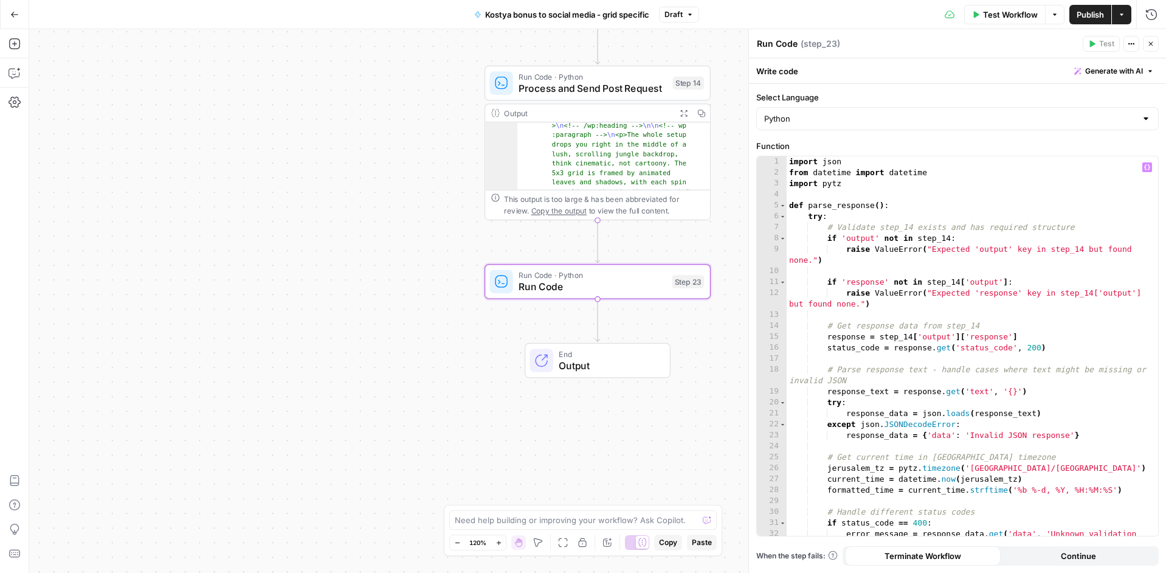
type textarea "**********"
click at [1085, 11] on span "Publish" at bounding box center [1090, 15] width 27 height 12
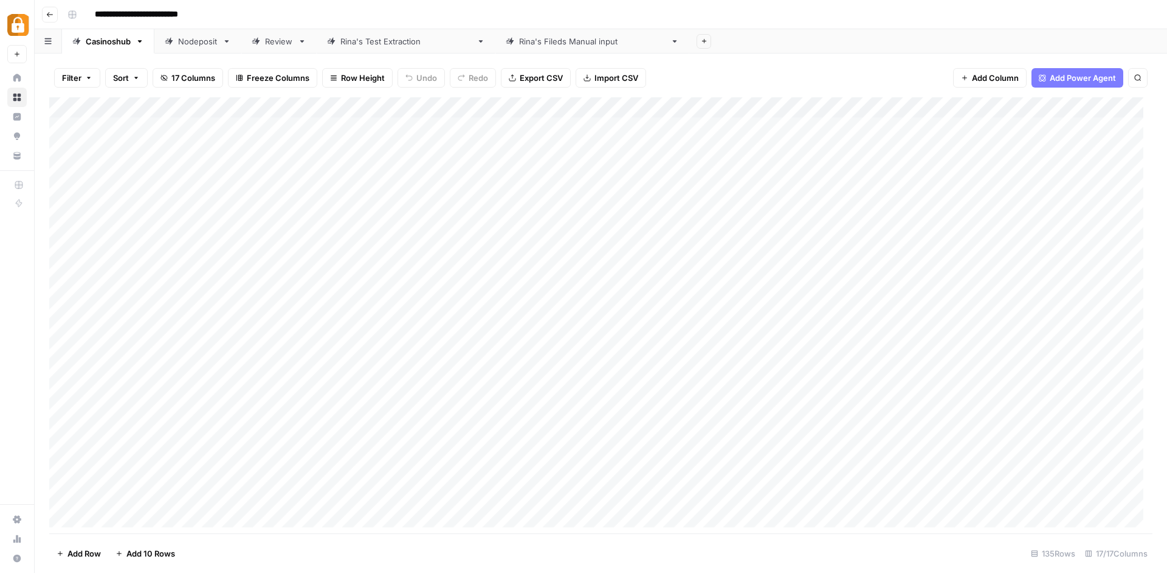
drag, startPoint x: 453, startPoint y: 534, endPoint x: 464, endPoint y: 536, distance: 11.0
click at [464, 536] on footer "Add Row Add [STREET_ADDRESS]" at bounding box center [600, 553] width 1103 height 40
